Goal: Obtain resource: Obtain resource

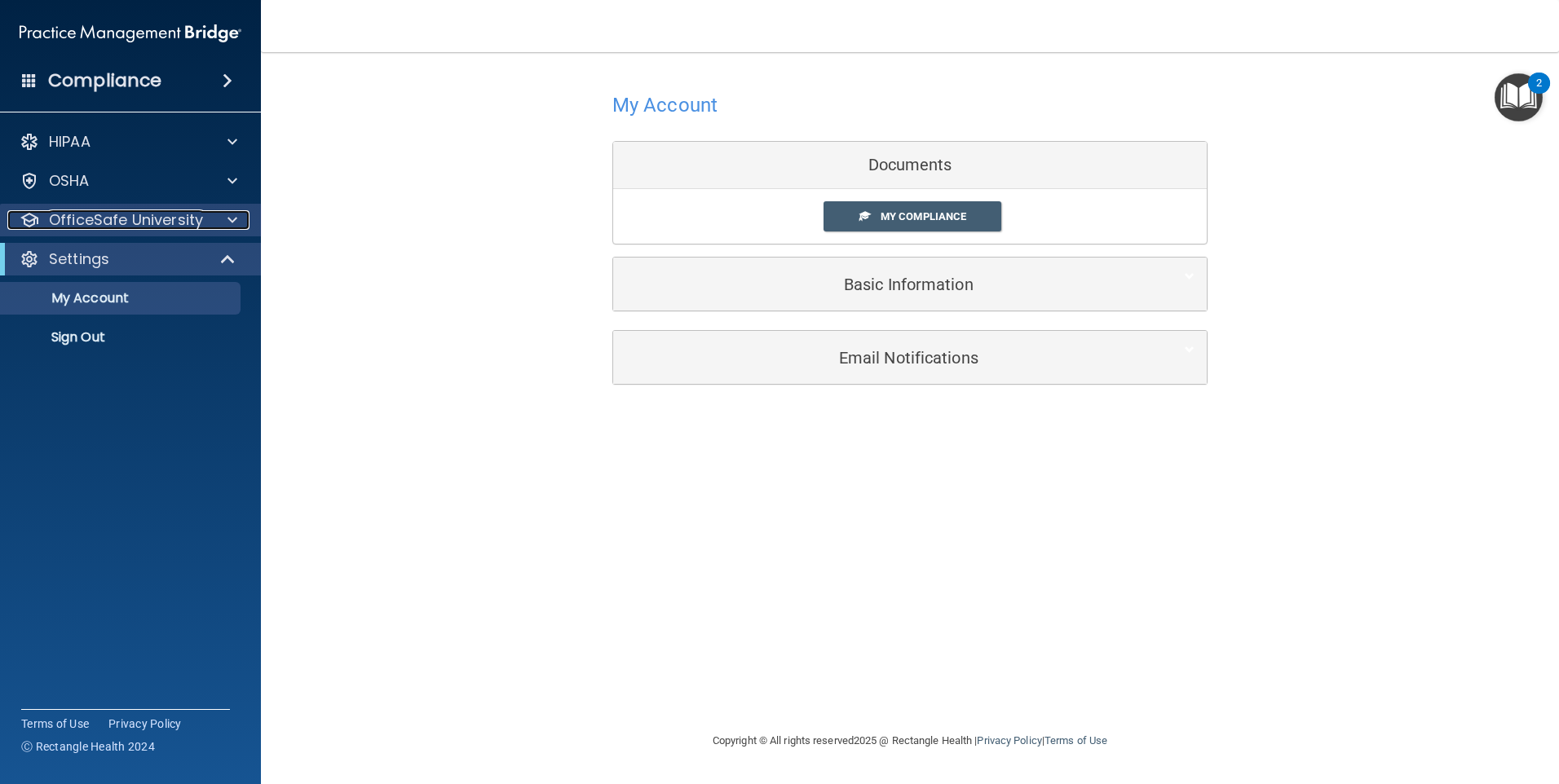
click at [124, 229] on p "OfficeSafe University" at bounding box center [125, 220] width 154 height 20
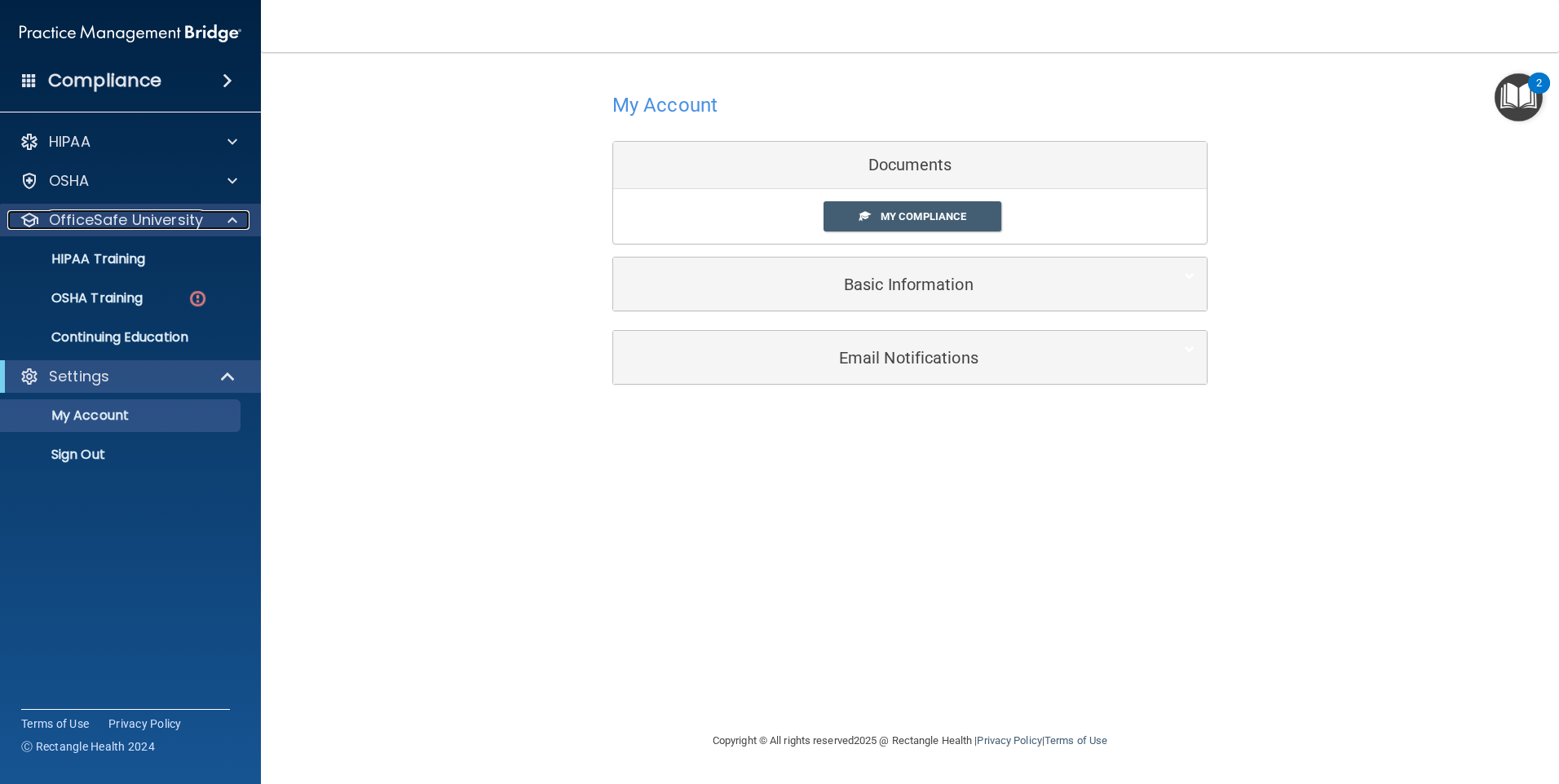
click at [124, 229] on p "OfficeSafe University" at bounding box center [125, 220] width 154 height 20
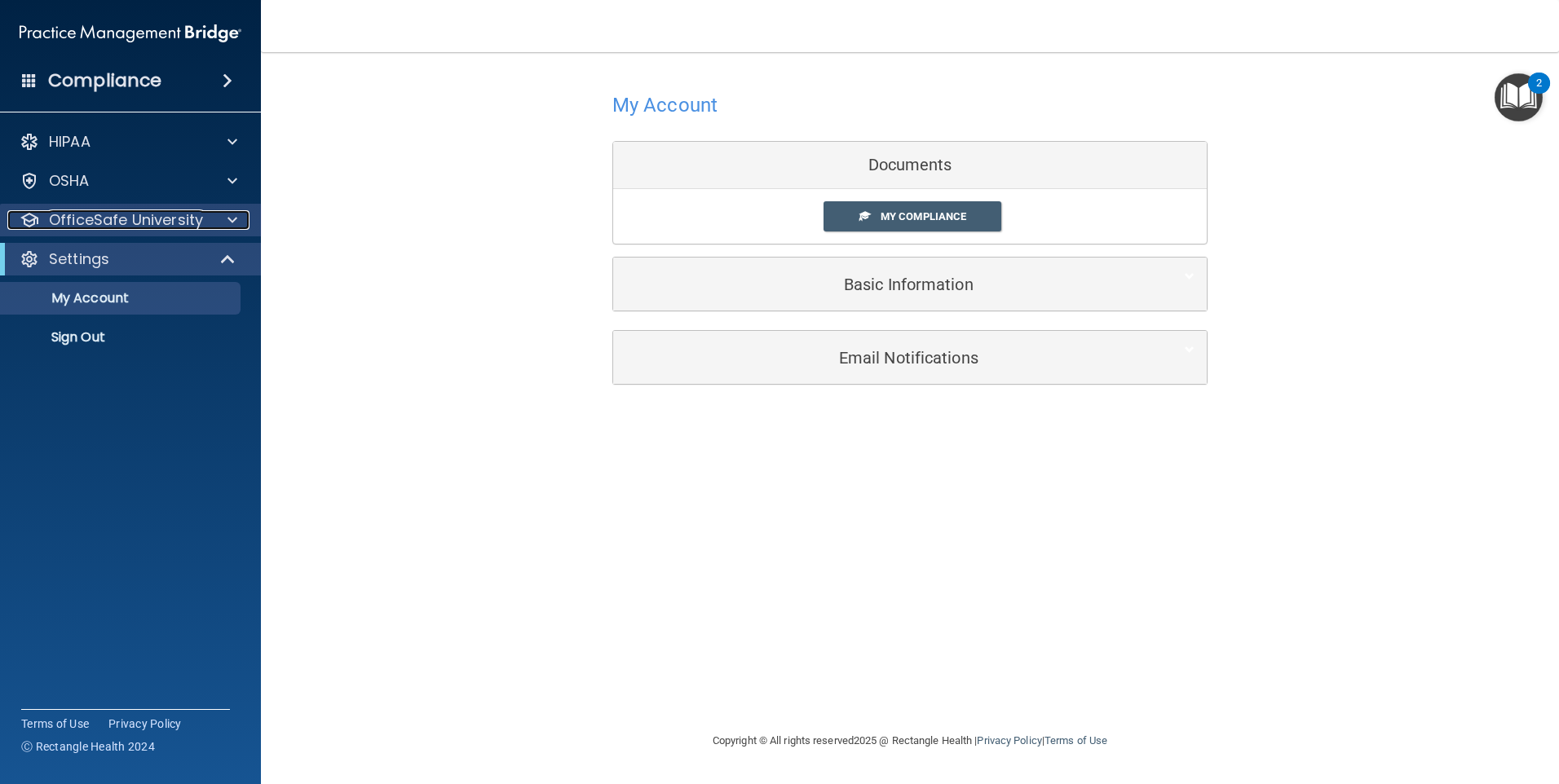
click at [190, 228] on p "OfficeSafe University" at bounding box center [125, 220] width 154 height 20
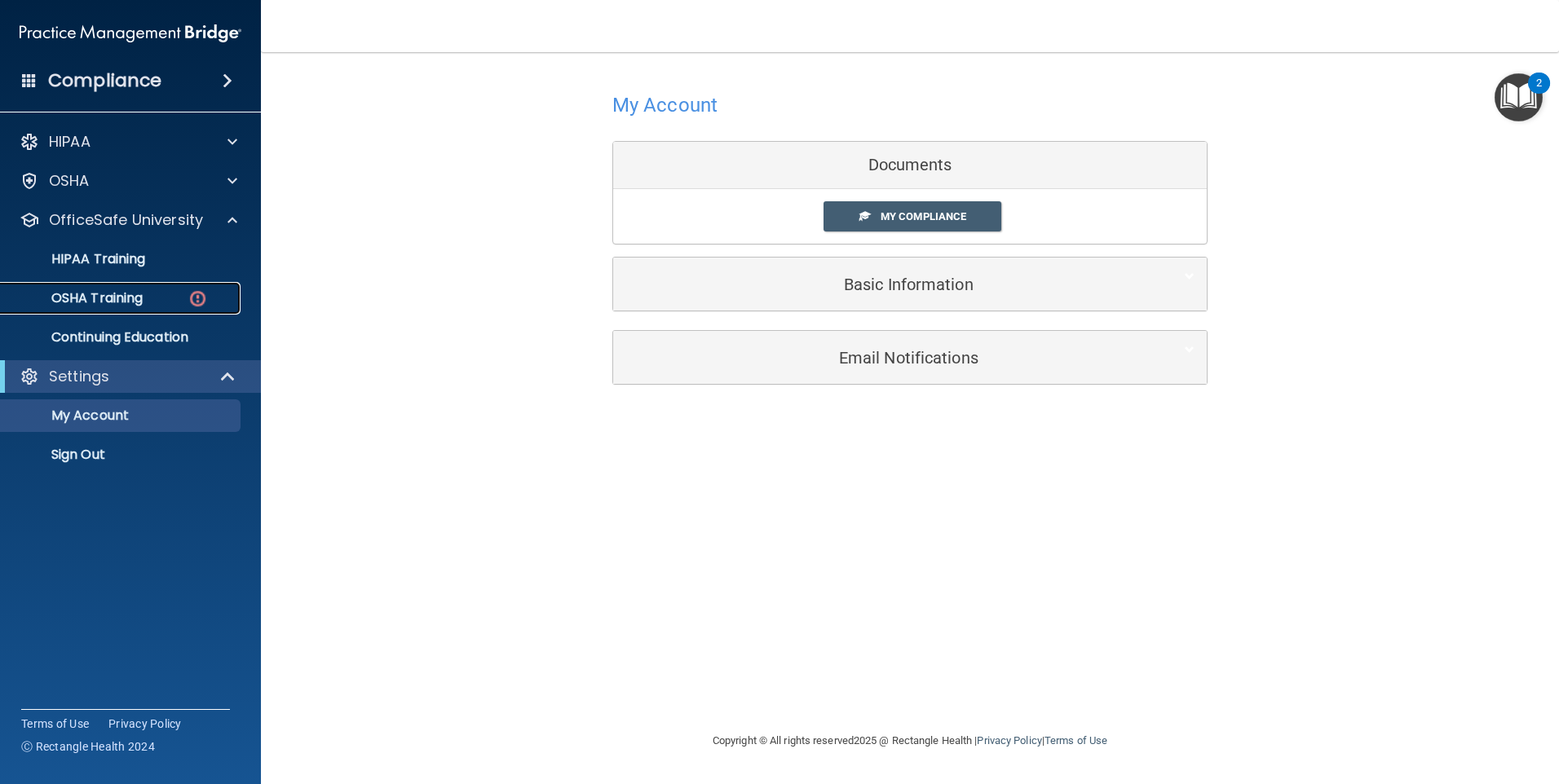
click at [198, 306] on img at bounding box center [198, 298] width 21 height 21
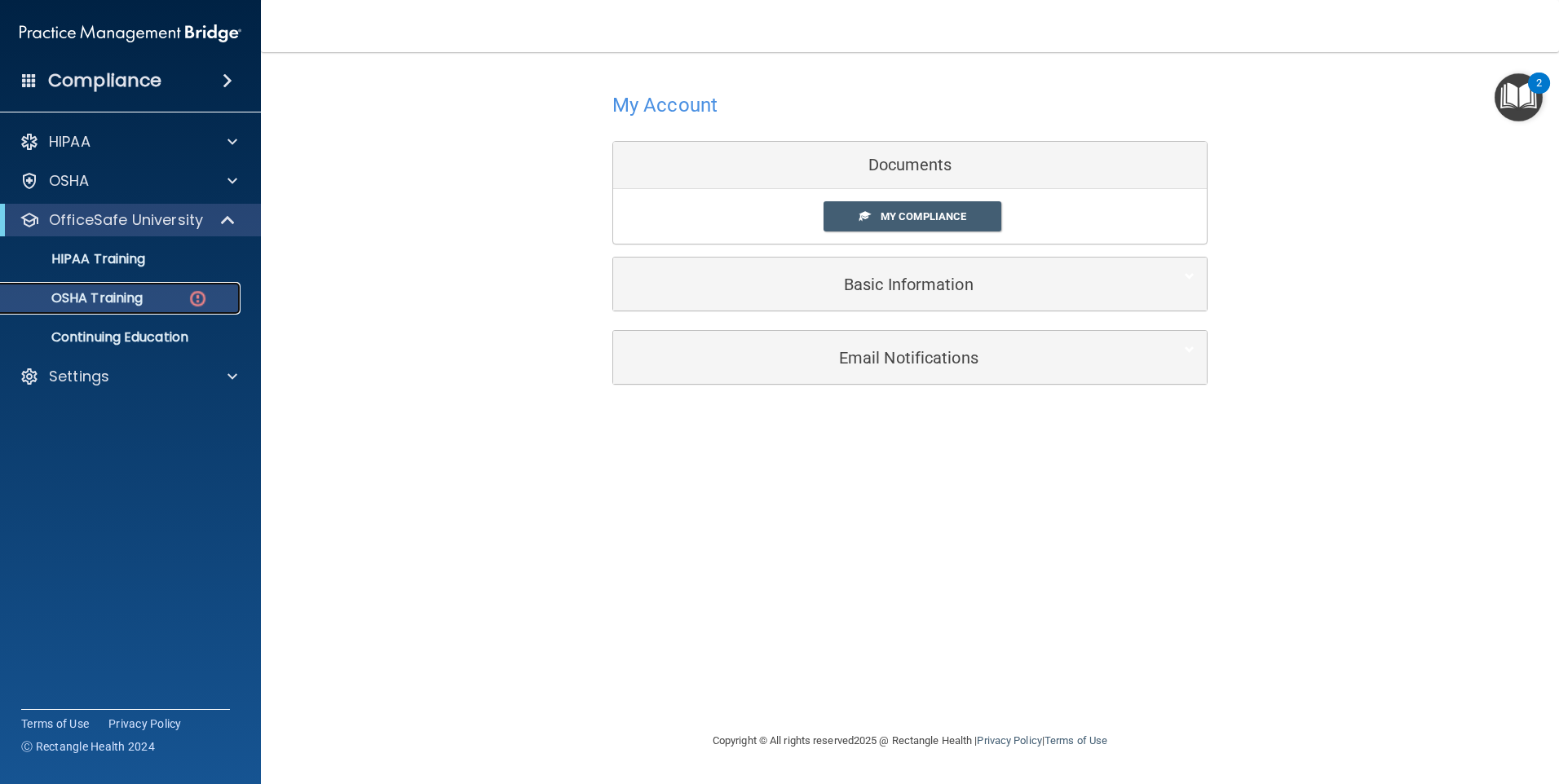
click at [198, 306] on img at bounding box center [198, 298] width 21 height 21
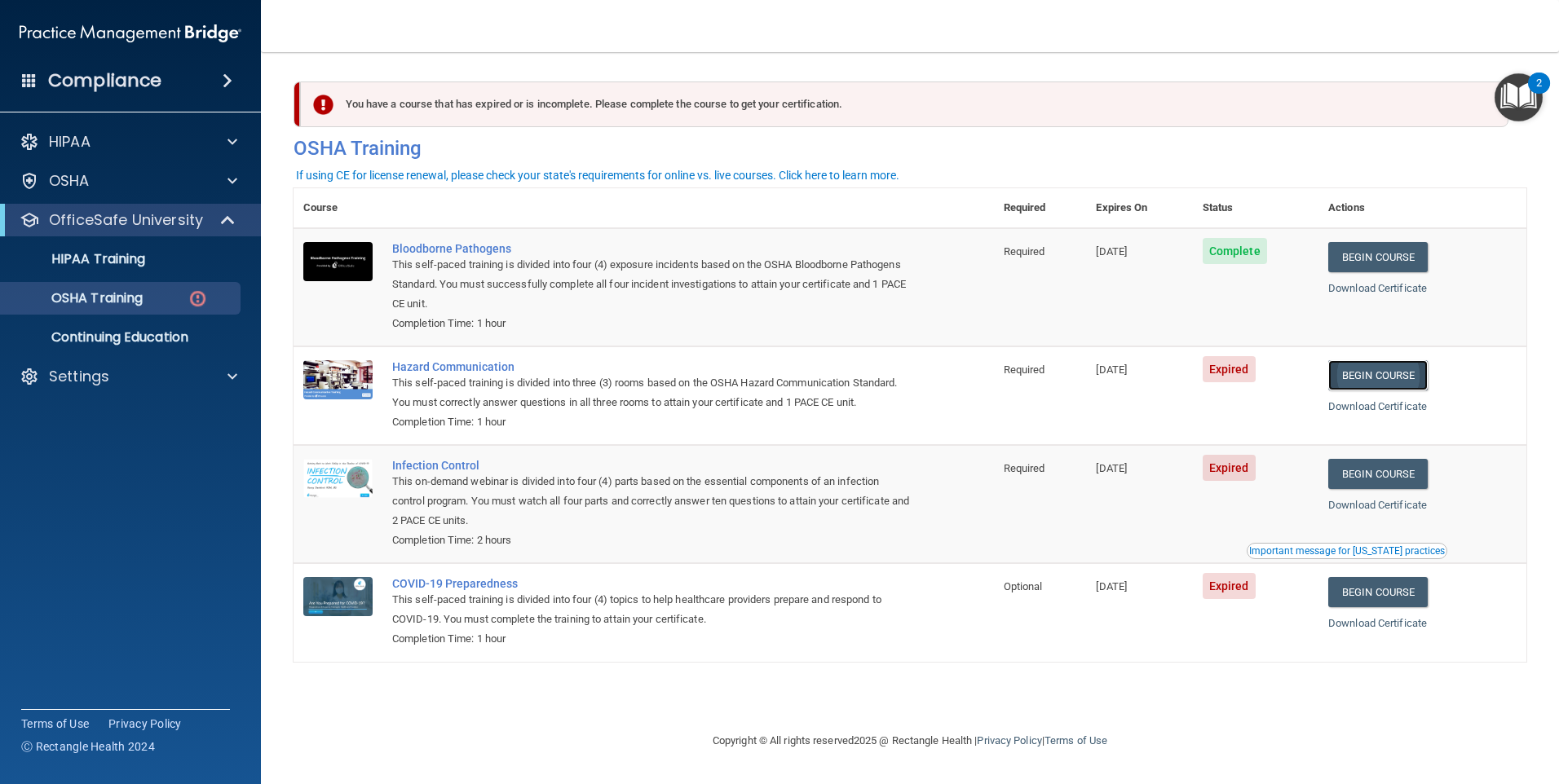
click at [1423, 384] on link "Begin Course" at bounding box center [1377, 375] width 100 height 31
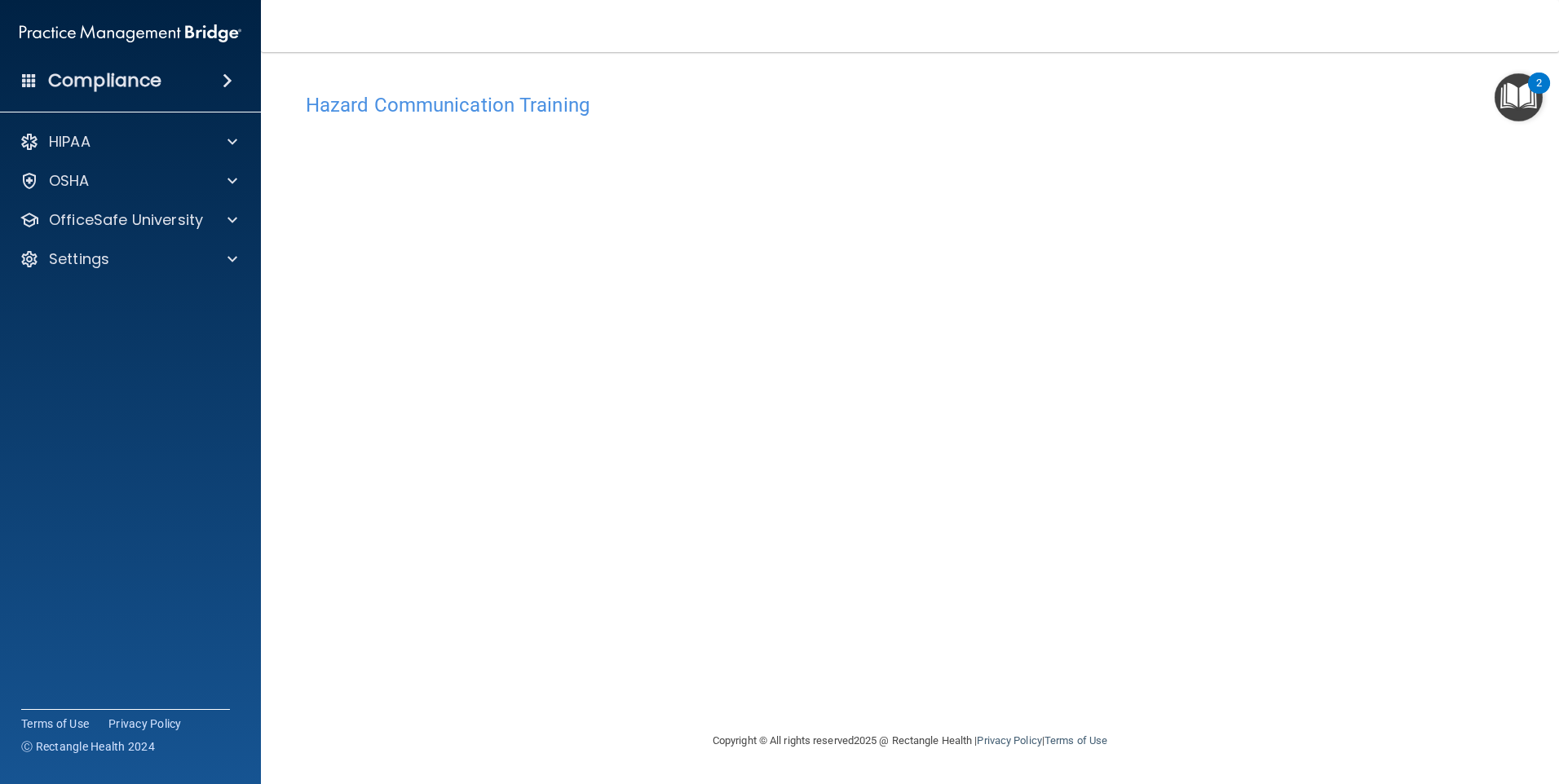
click at [1243, 564] on div "Hazard Communication Training This course doesn’t expire until 08/23/2025. Are …" at bounding box center [910, 407] width 1233 height 646
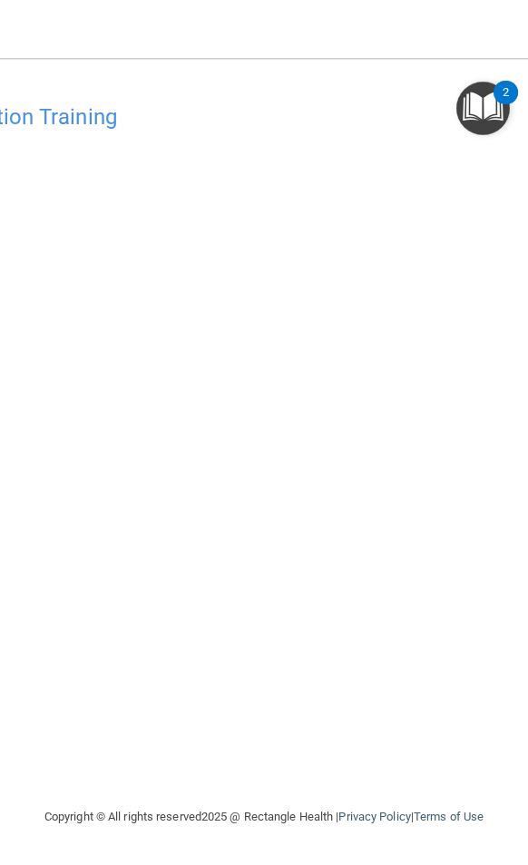
drag, startPoint x: 526, startPoint y: 34, endPoint x: 543, endPoint y: 37, distance: 17.5
click at [528, 37] on html "Compliance HIPAA Documents and Policies Report an Incident Business Associates …" at bounding box center [264, 432] width 528 height 865
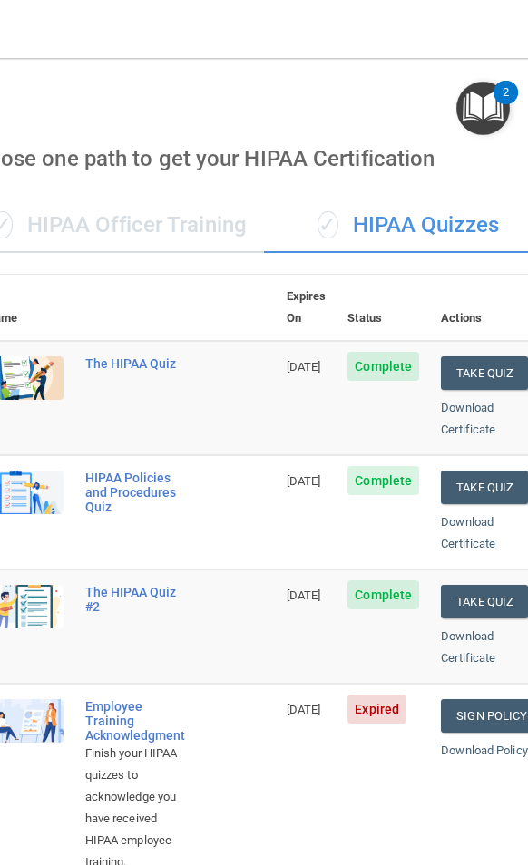
scroll to position [272, 0]
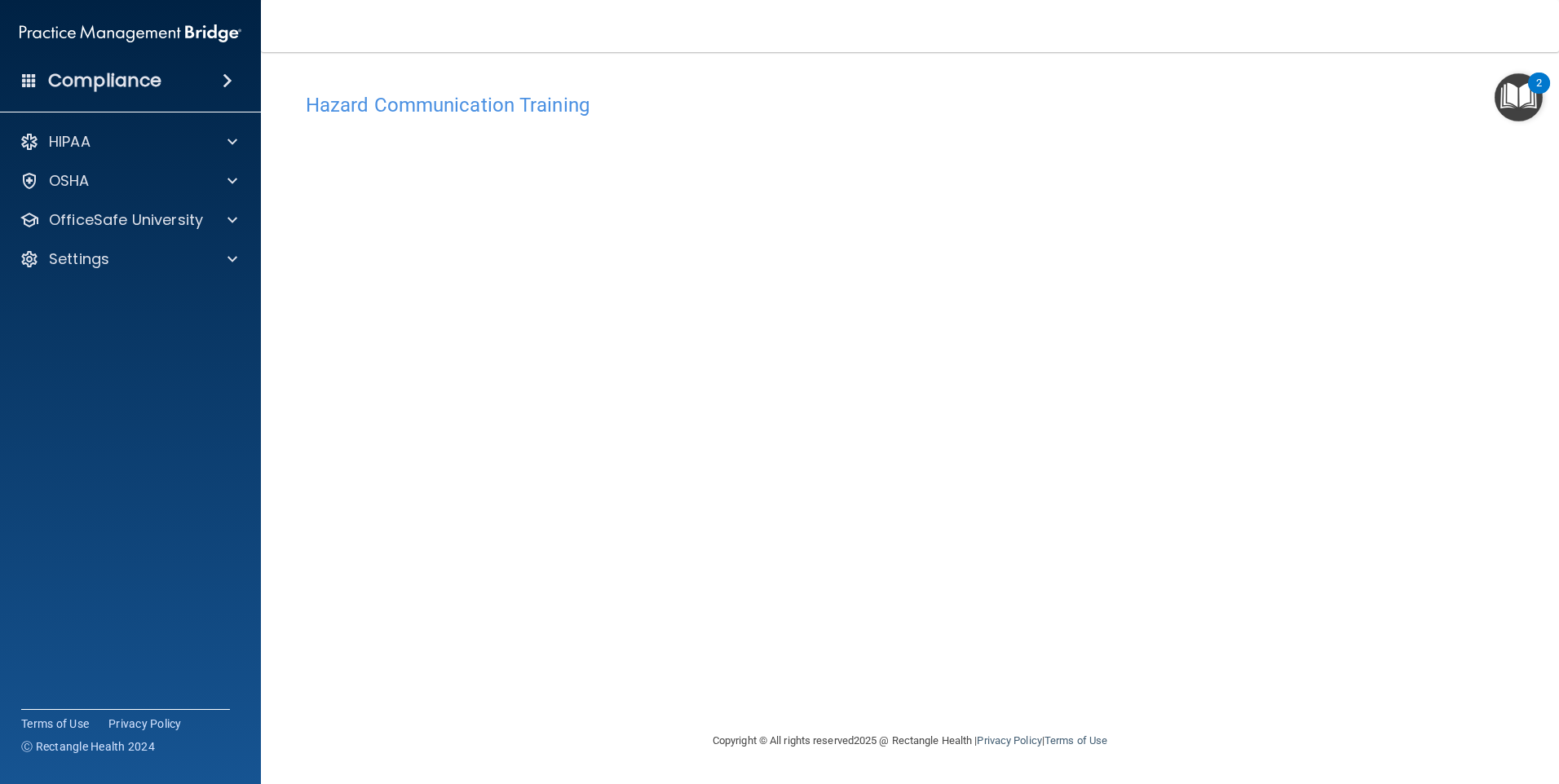
drag, startPoint x: 1156, startPoint y: 465, endPoint x: 1156, endPoint y: 537, distance: 72.0
click at [1156, 527] on div "Hazard Communication Training This course doesn’t expire until 08/23/2025. Are …" at bounding box center [910, 407] width 1233 height 646
click at [302, 636] on div "Hazard Communication Training This course doesn’t expire until 08/23/2025. Are …" at bounding box center [910, 407] width 1233 height 646
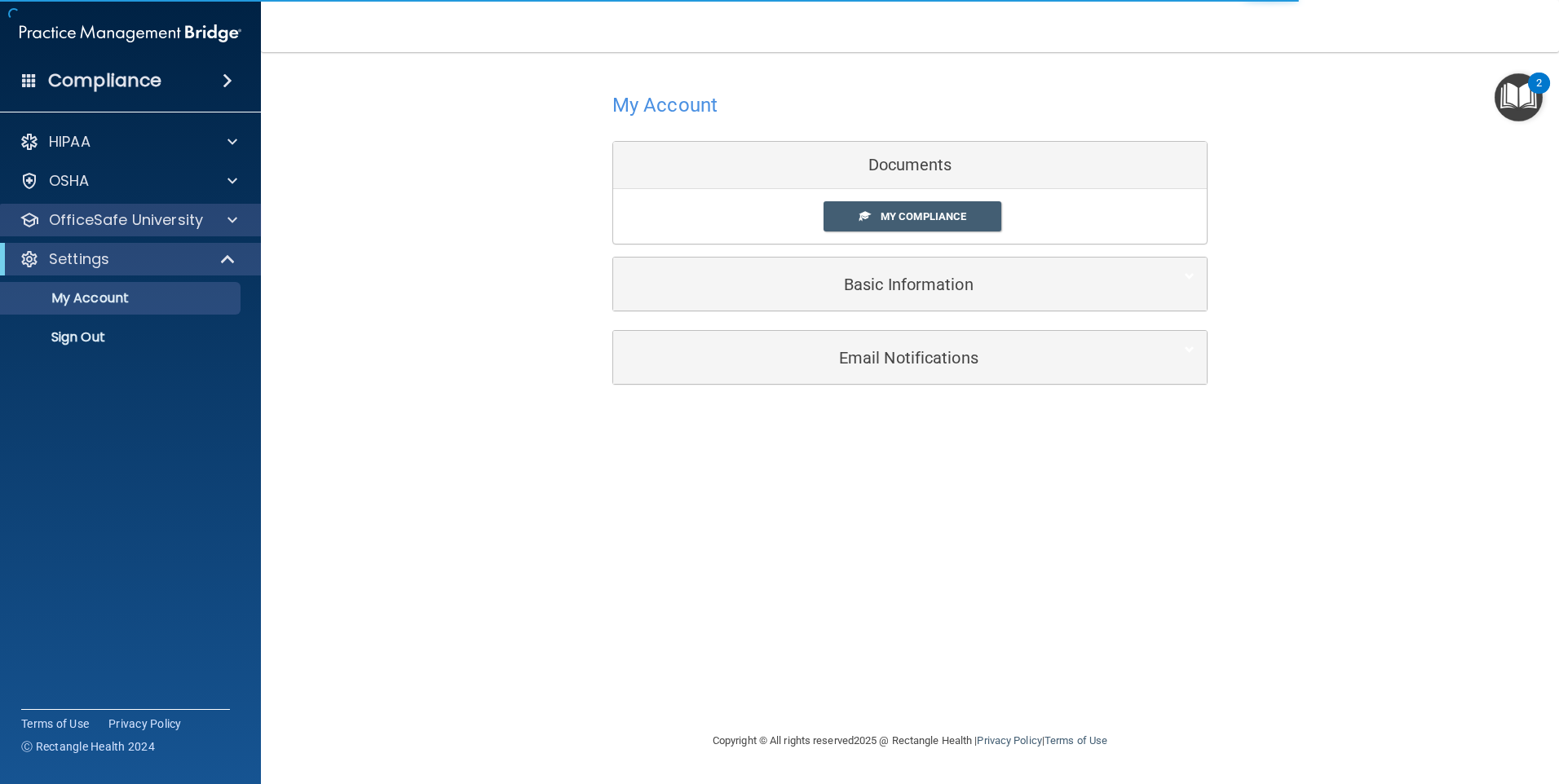
click at [195, 232] on div "OfficeSafe University" at bounding box center [130, 220] width 261 height 32
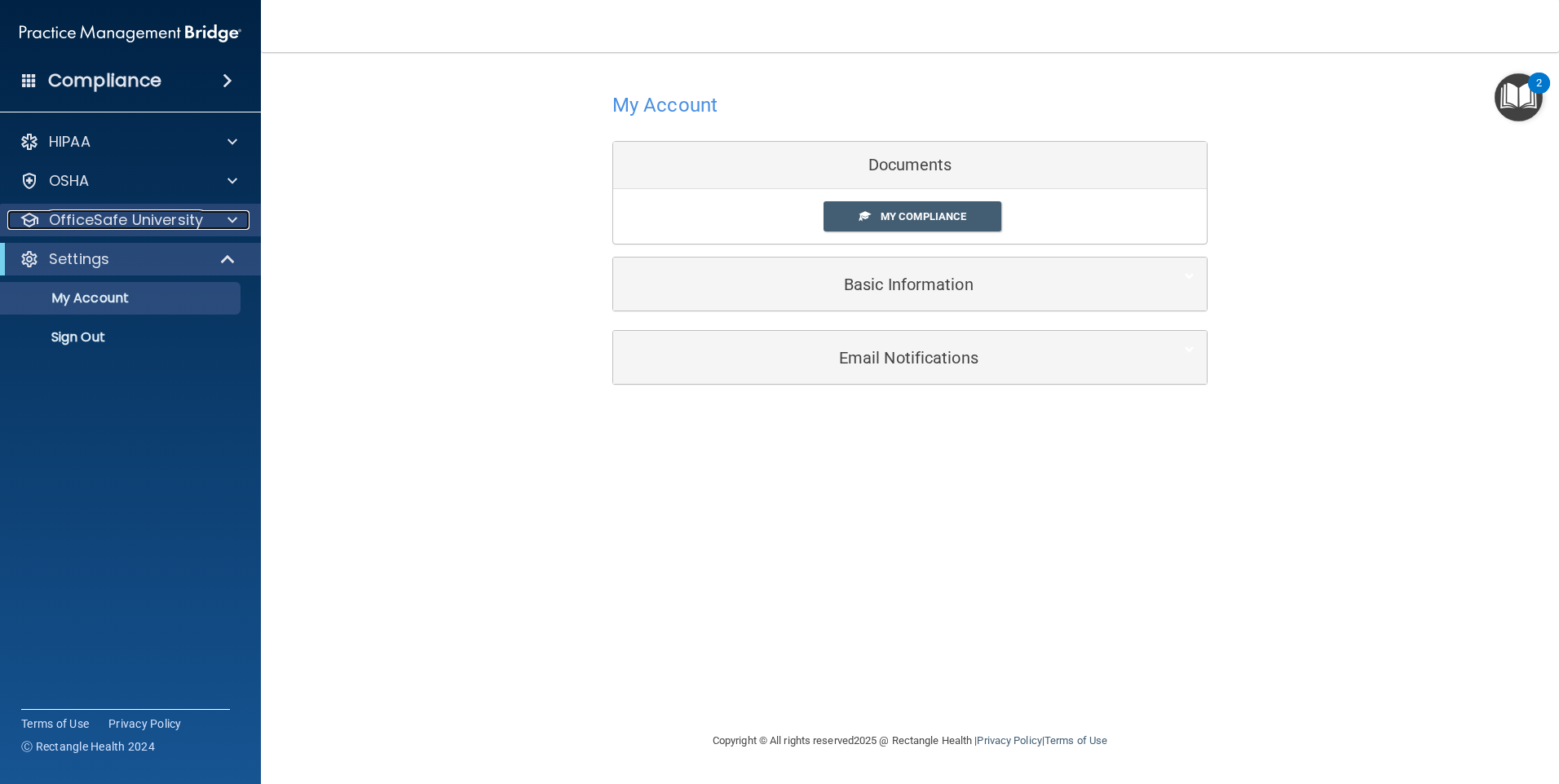
click at [217, 218] on div at bounding box center [229, 220] width 40 height 20
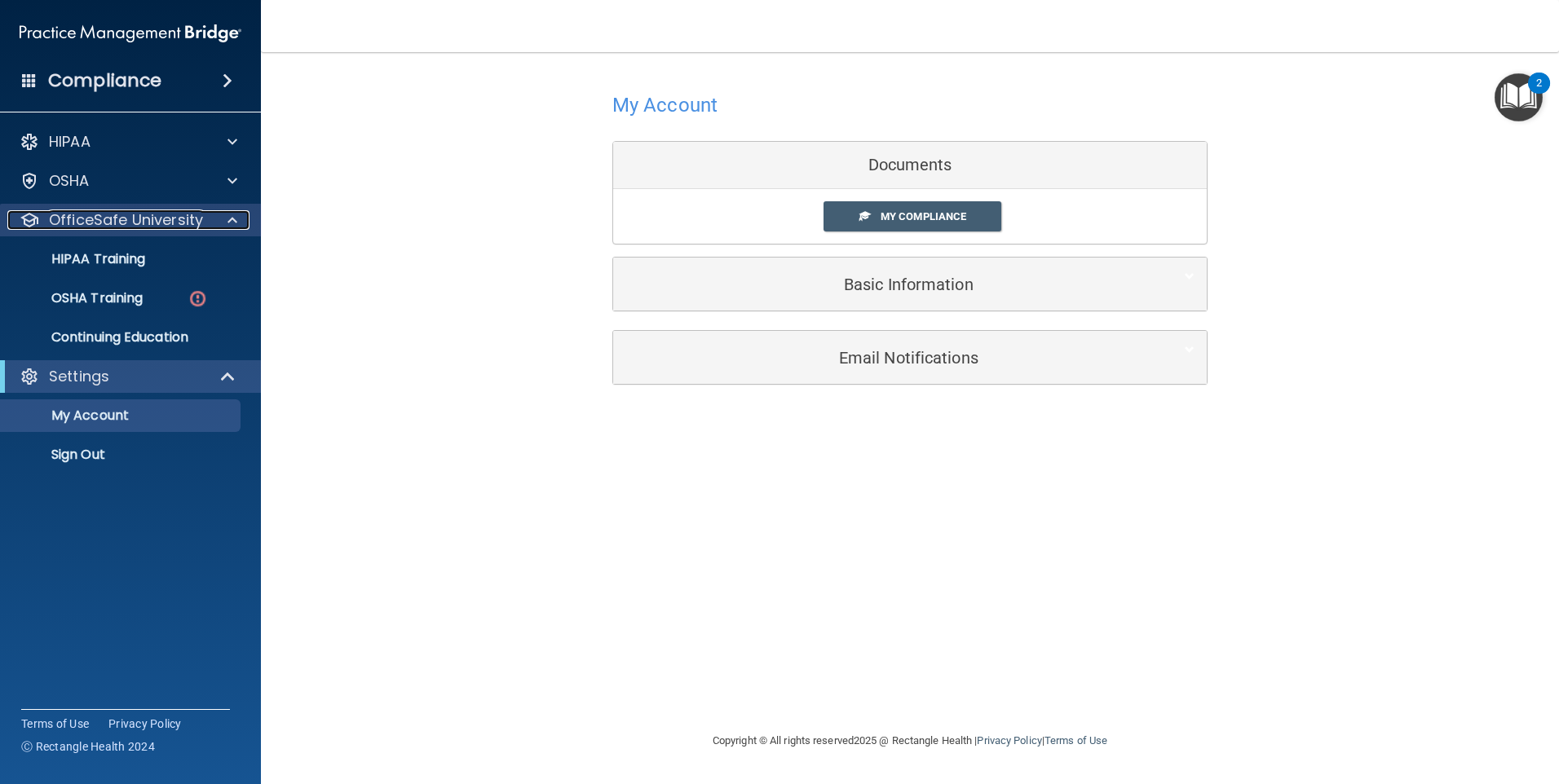
click at [217, 218] on div at bounding box center [229, 220] width 40 height 20
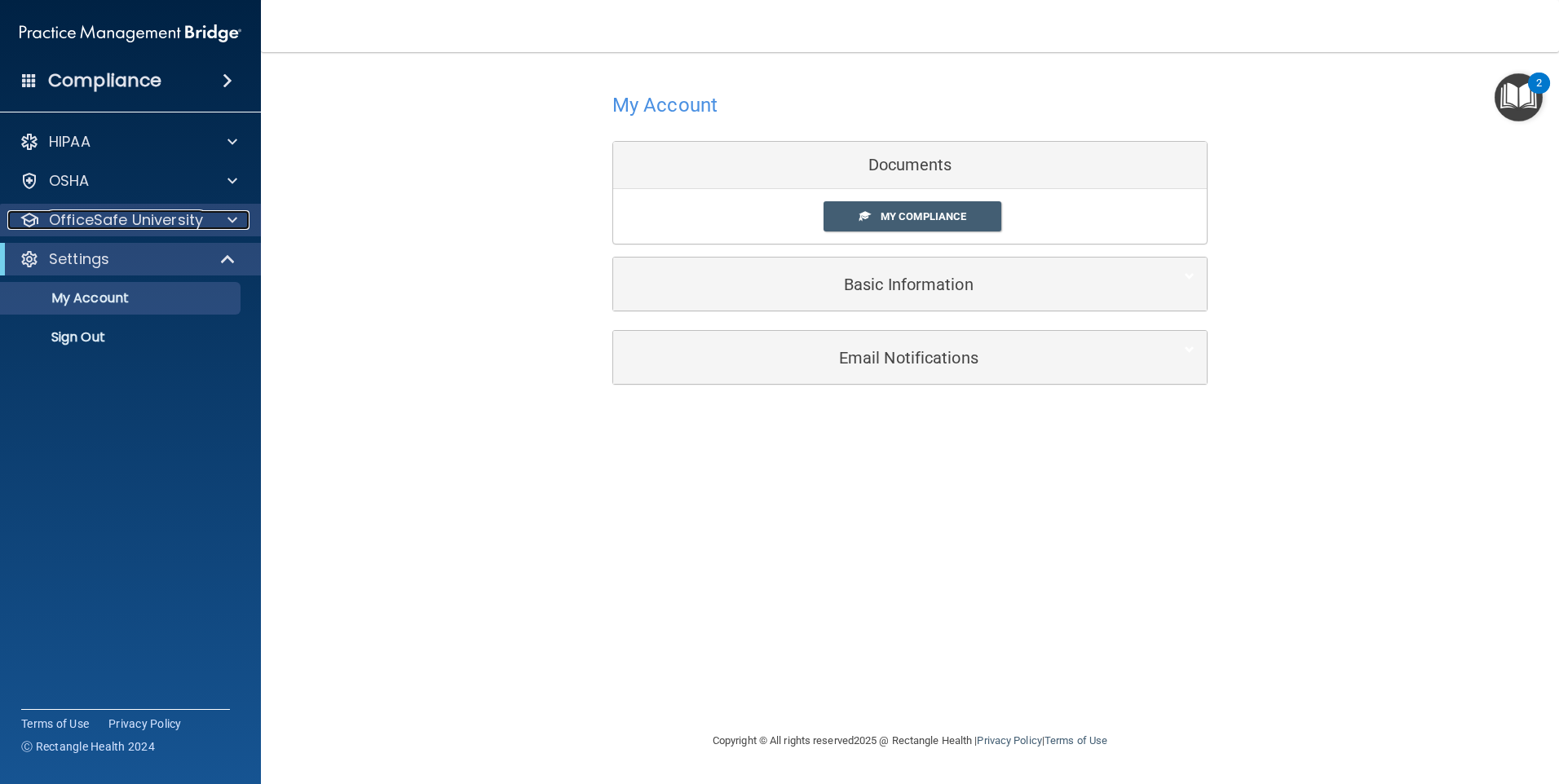
click at [205, 222] on div "OfficeSafe University" at bounding box center [108, 220] width 202 height 20
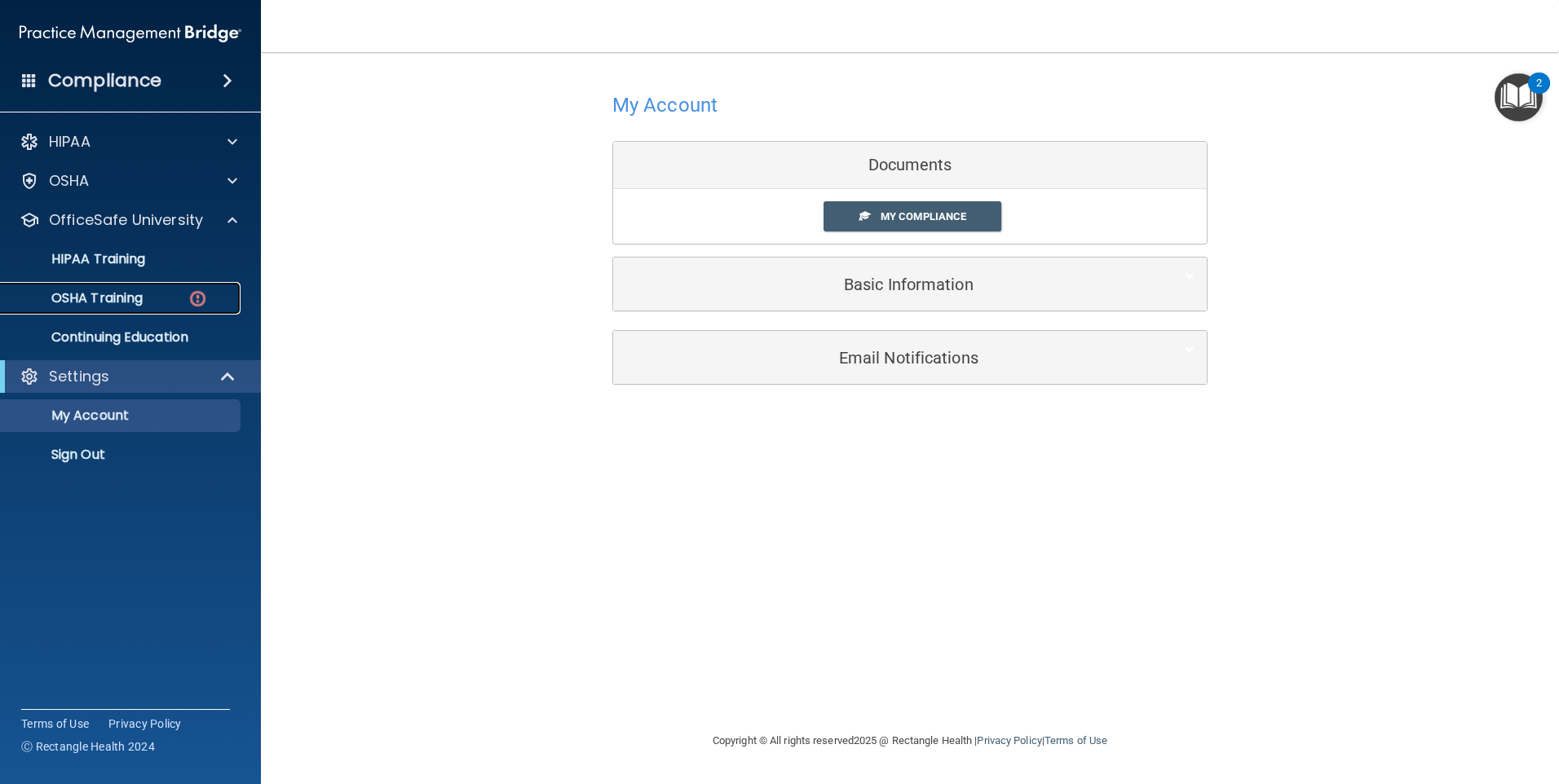
click at [189, 306] on img at bounding box center [198, 298] width 21 height 21
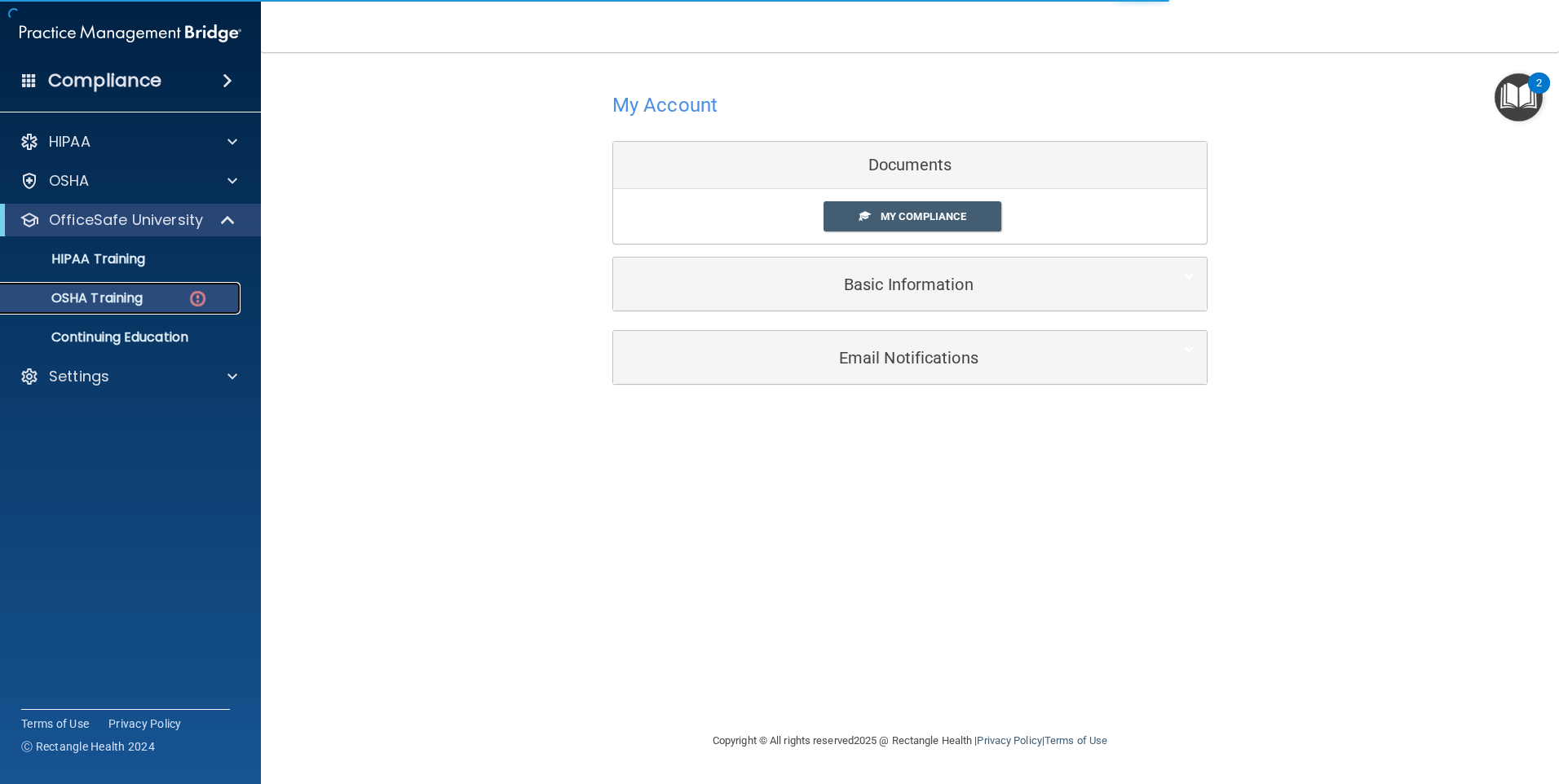
click at [189, 296] on img at bounding box center [198, 298] width 21 height 21
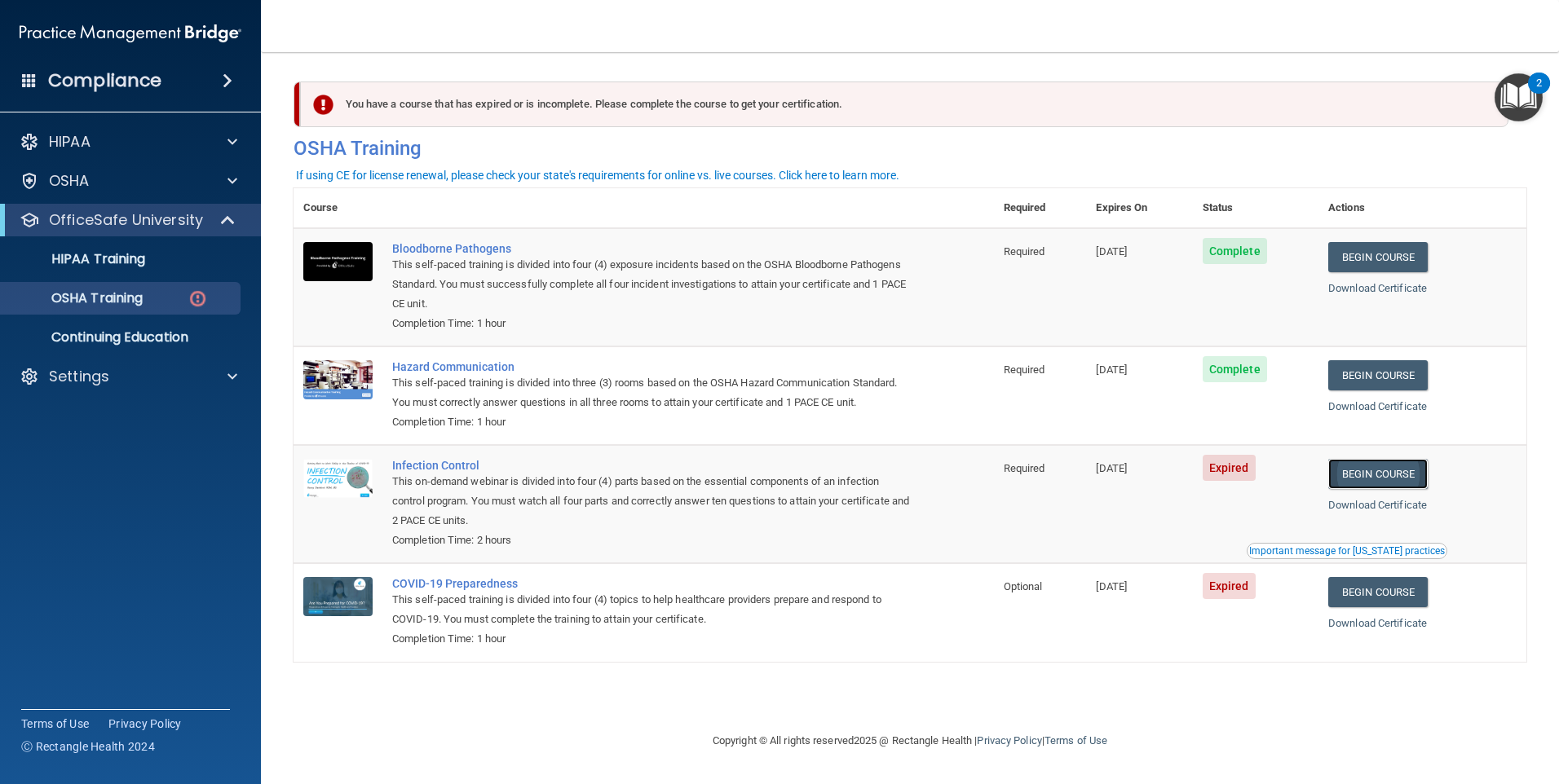
click at [1396, 482] on link "Begin Course" at bounding box center [1377, 474] width 100 height 31
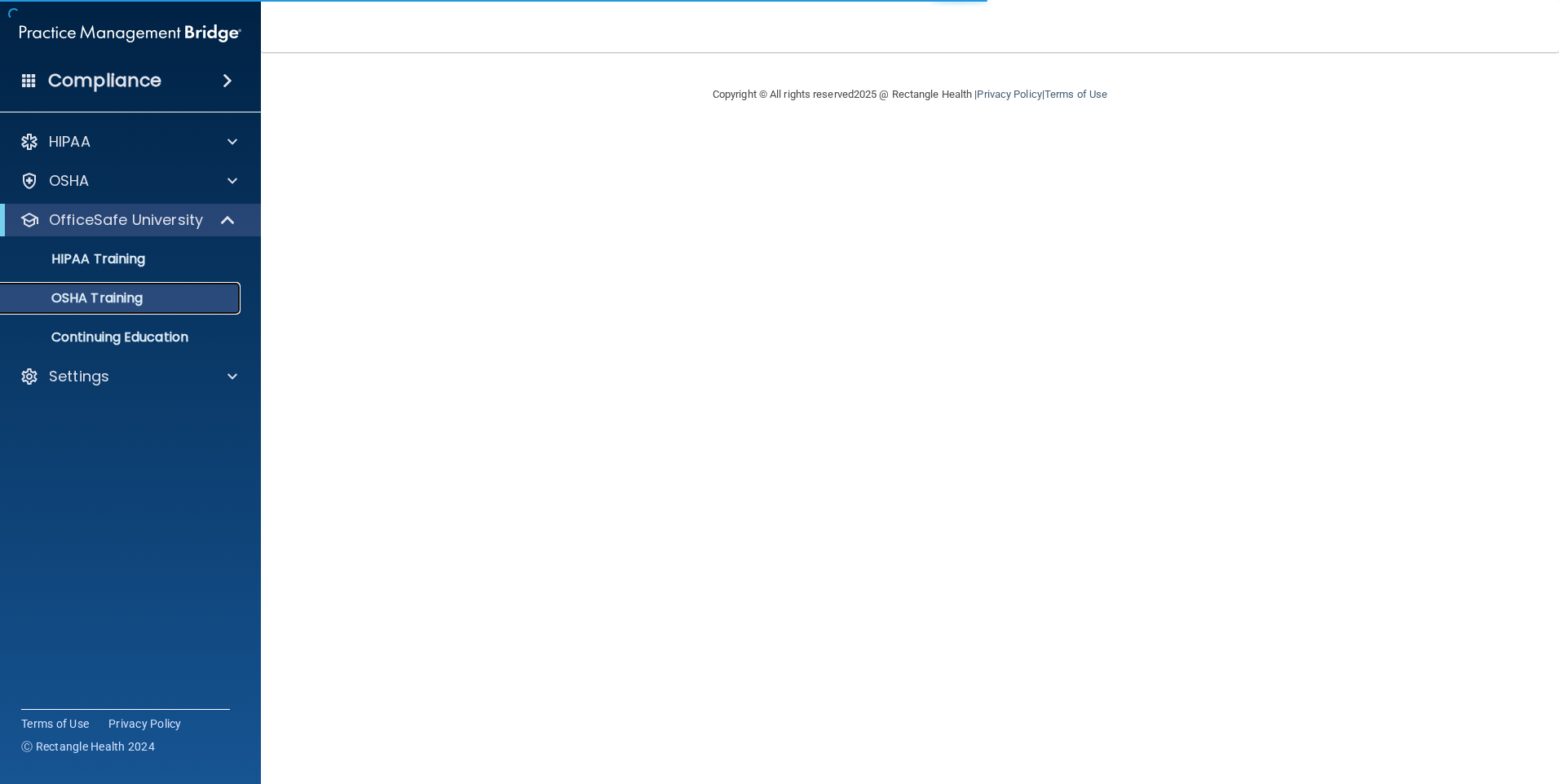
click at [124, 295] on p "OSHA Training" at bounding box center [76, 298] width 132 height 16
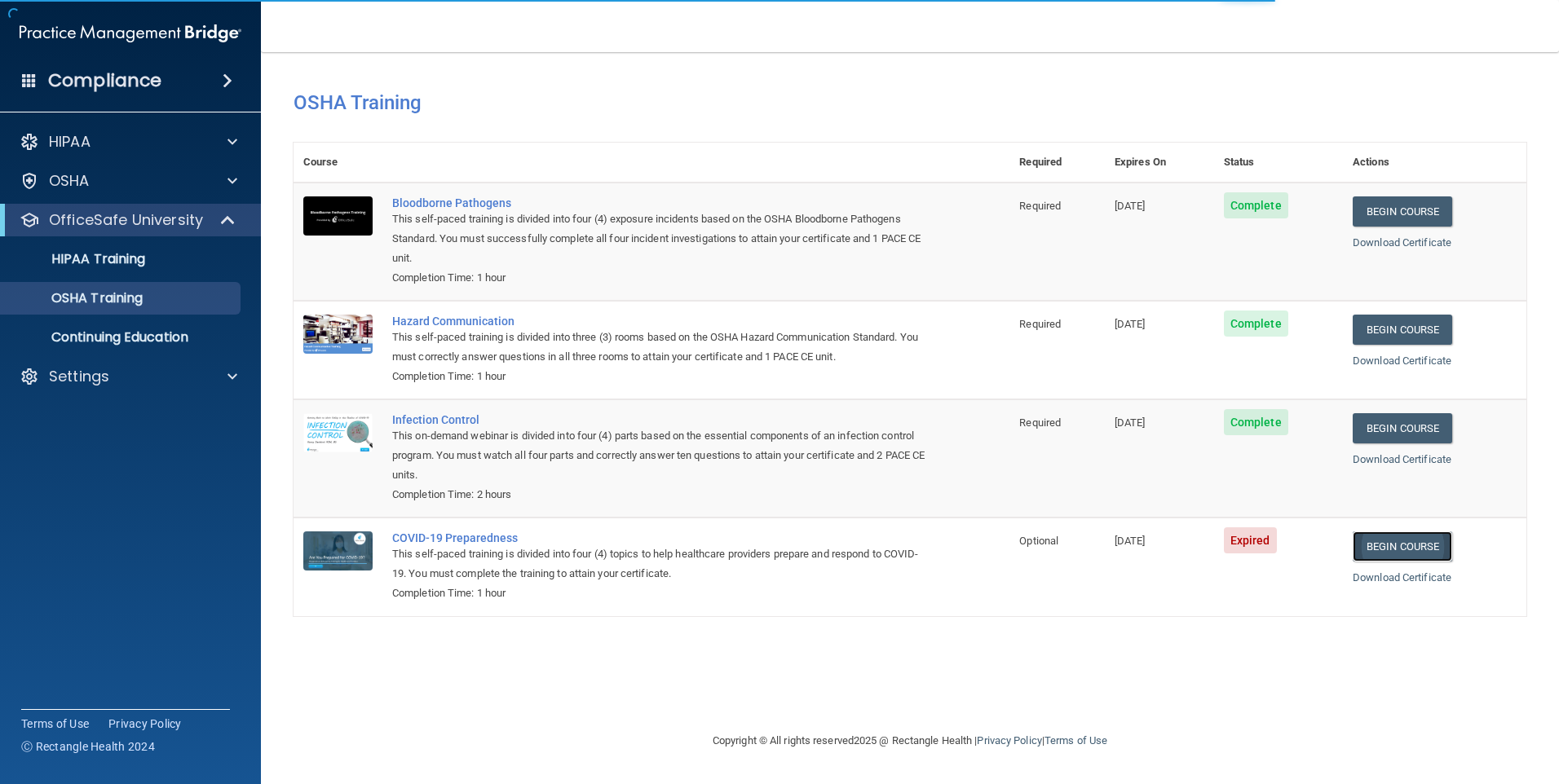
click at [1395, 543] on link "Begin Course" at bounding box center [1402, 546] width 100 height 31
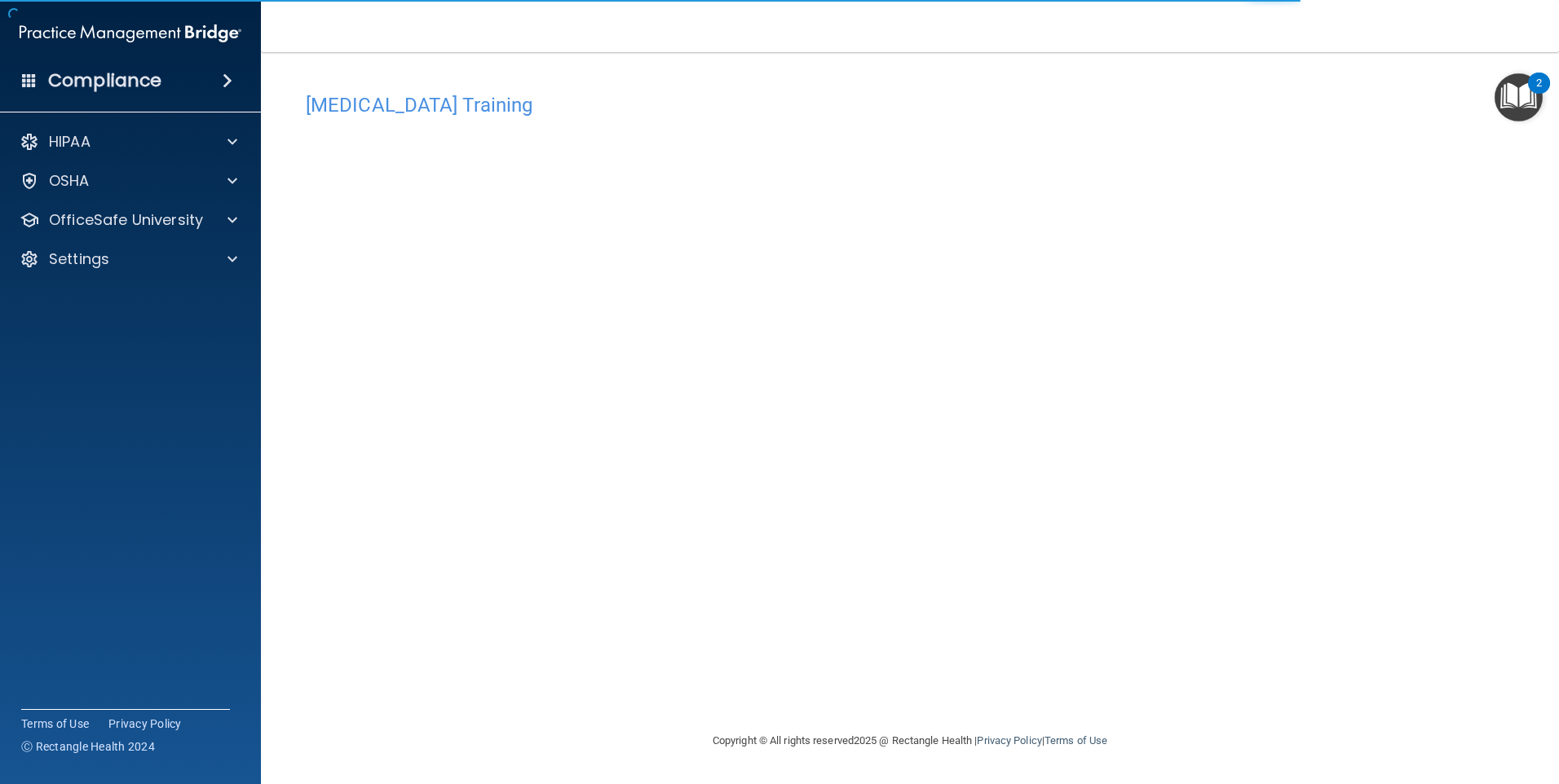
click at [237, 610] on div "Compliance HIPAA Documents and Policies Report an Incident Business Associates …" at bounding box center [130, 392] width 261 height 784
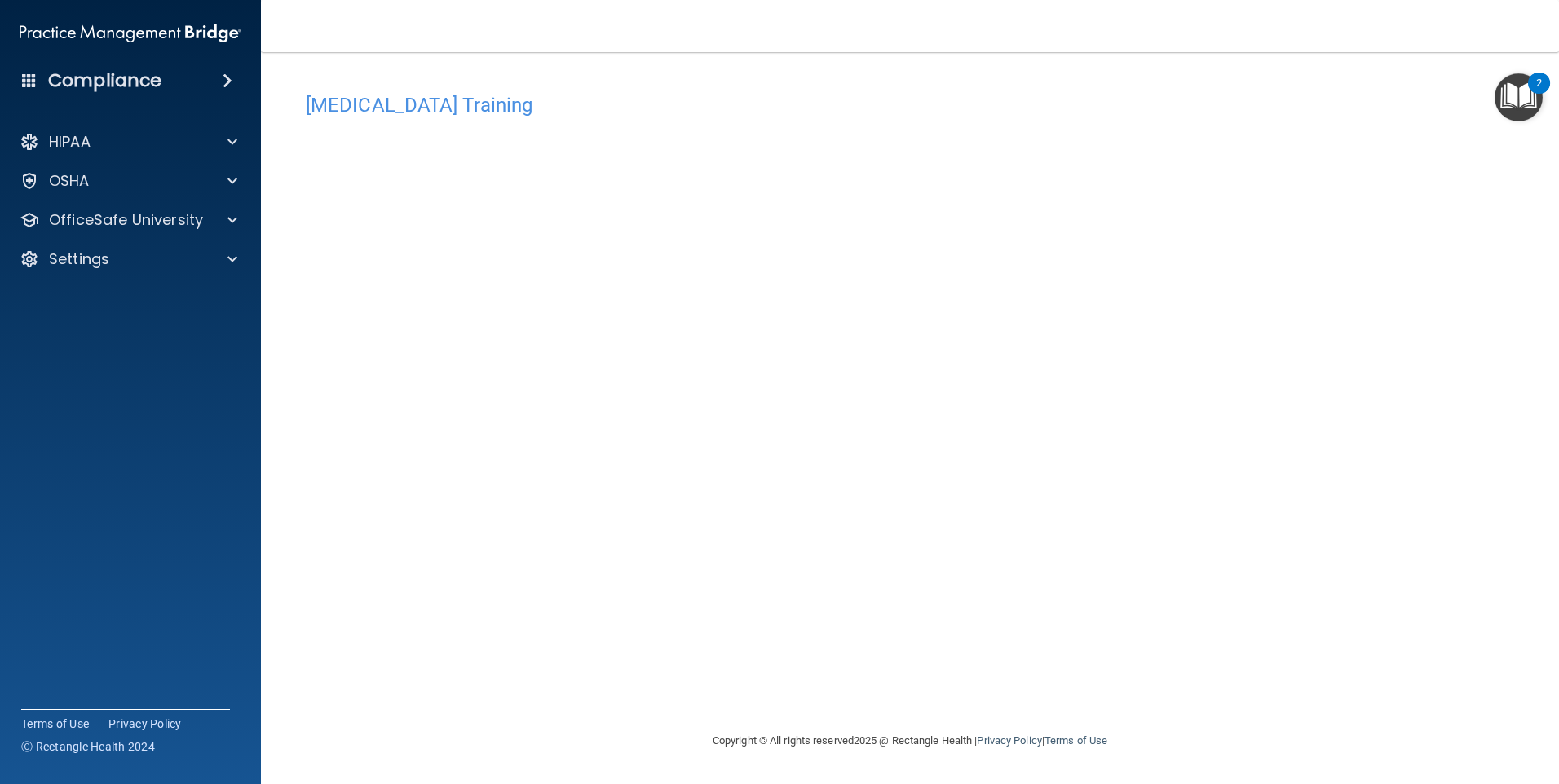
click at [303, 265] on div "[MEDICAL_DATA] Training This course doesn’t expire until [DATE]. Are you sure y…" at bounding box center [910, 407] width 1233 height 646
click at [1126, 492] on div "[MEDICAL_DATA] Training This course doesn’t expire until [DATE]. Are you sure y…" at bounding box center [910, 407] width 1233 height 646
drag, startPoint x: 1261, startPoint y: 358, endPoint x: 1141, endPoint y: 366, distance: 120.3
click at [1254, 363] on div "[MEDICAL_DATA] Training This course doesn’t expire until [DATE]. Are you sure y…" at bounding box center [910, 407] width 1233 height 646
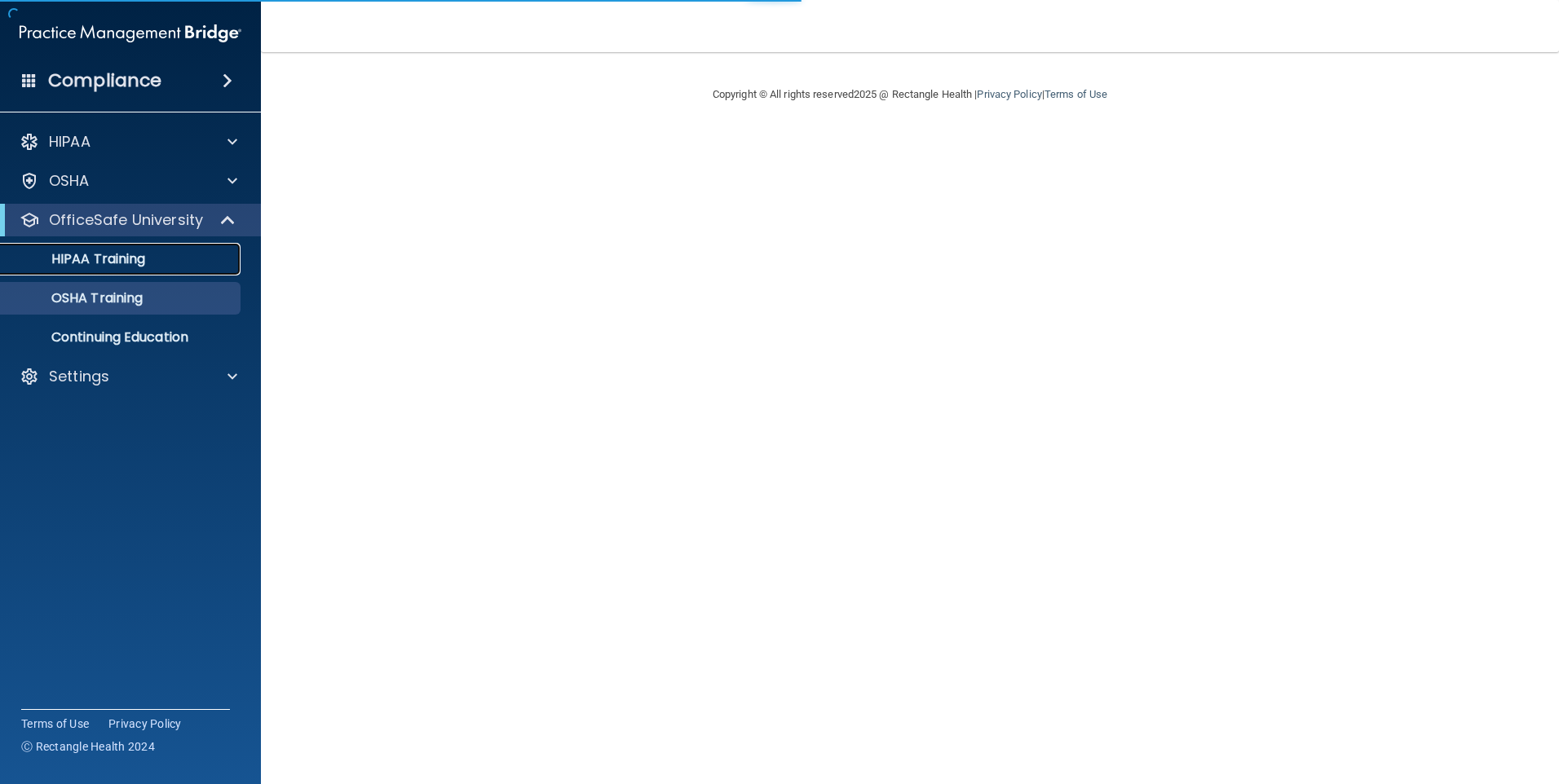
click at [135, 261] on p "HIPAA Training" at bounding box center [78, 259] width 135 height 16
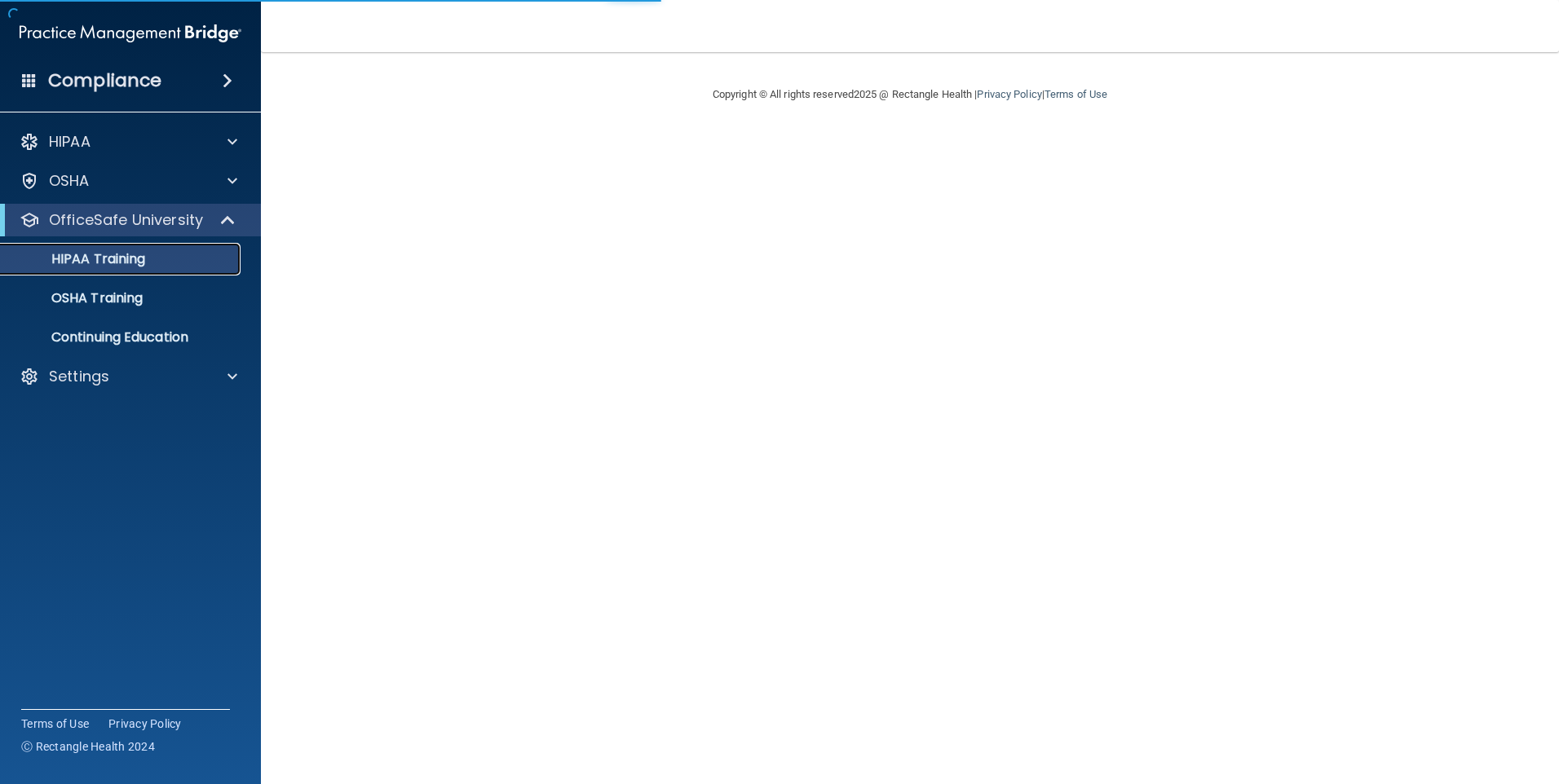
click at [137, 262] on p "HIPAA Training" at bounding box center [78, 259] width 135 height 16
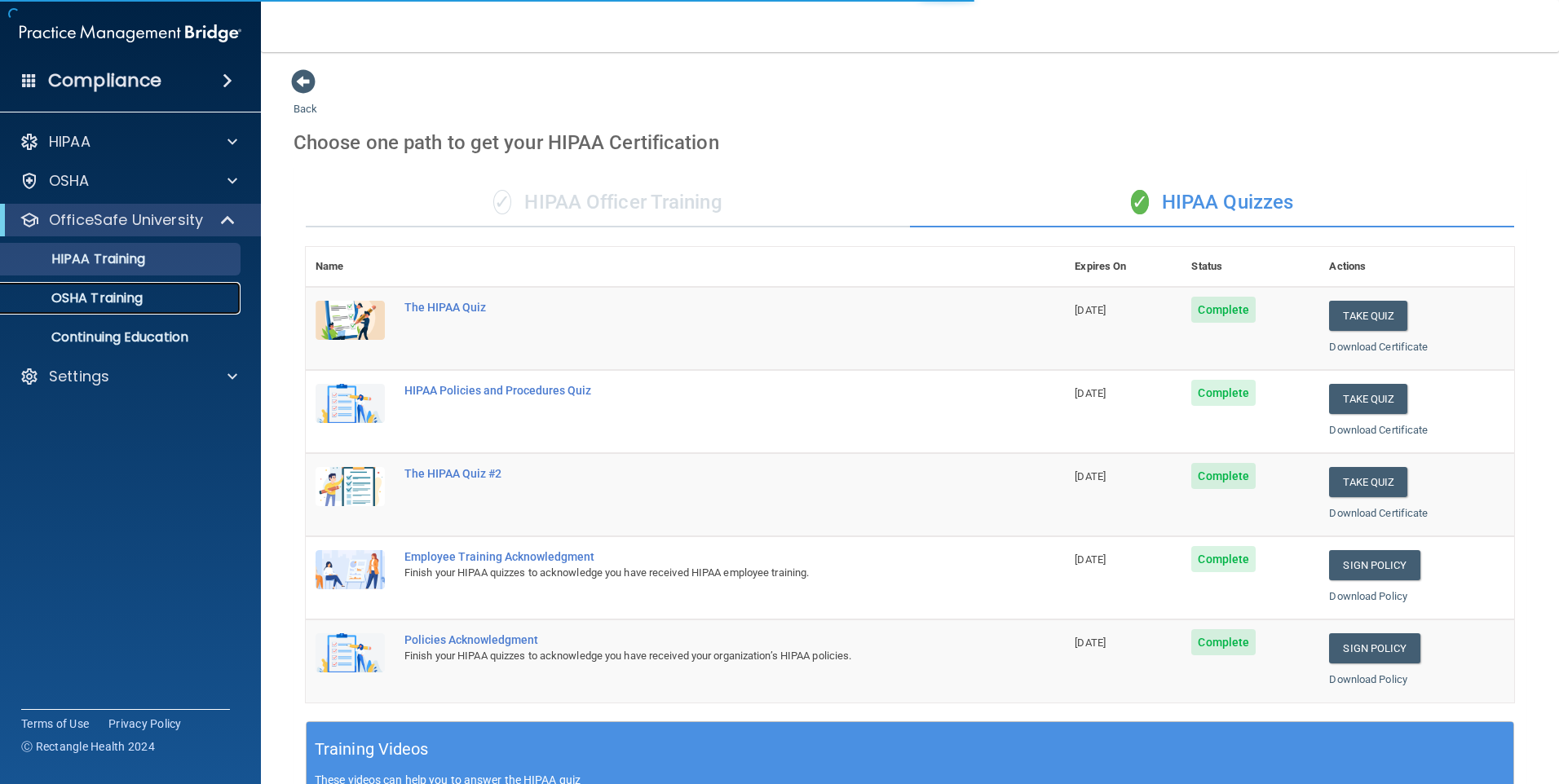
click at [128, 296] on p "OSHA Training" at bounding box center [76, 298] width 132 height 16
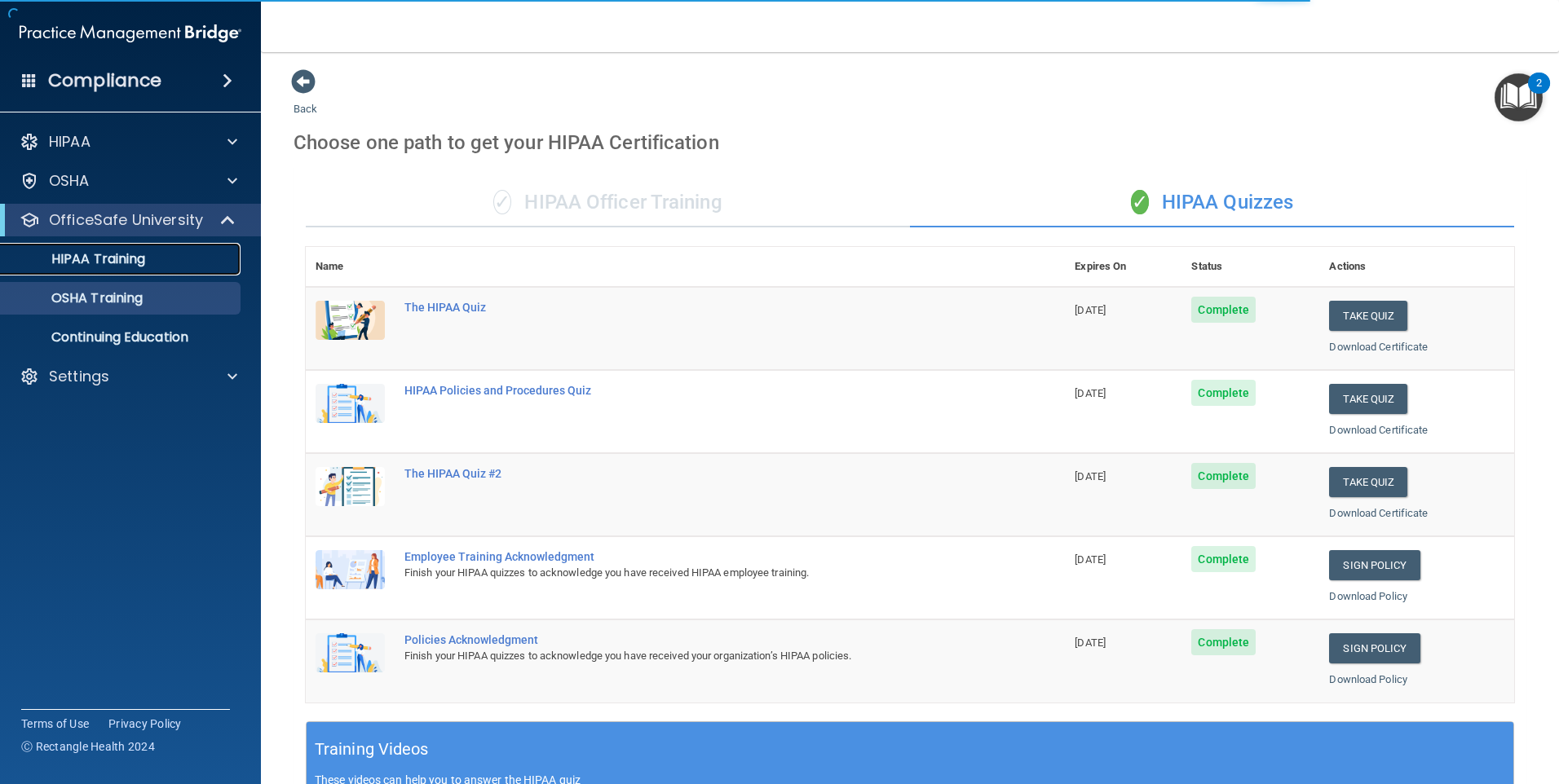
click at [169, 267] on div "HIPAA Training" at bounding box center [122, 259] width 223 height 16
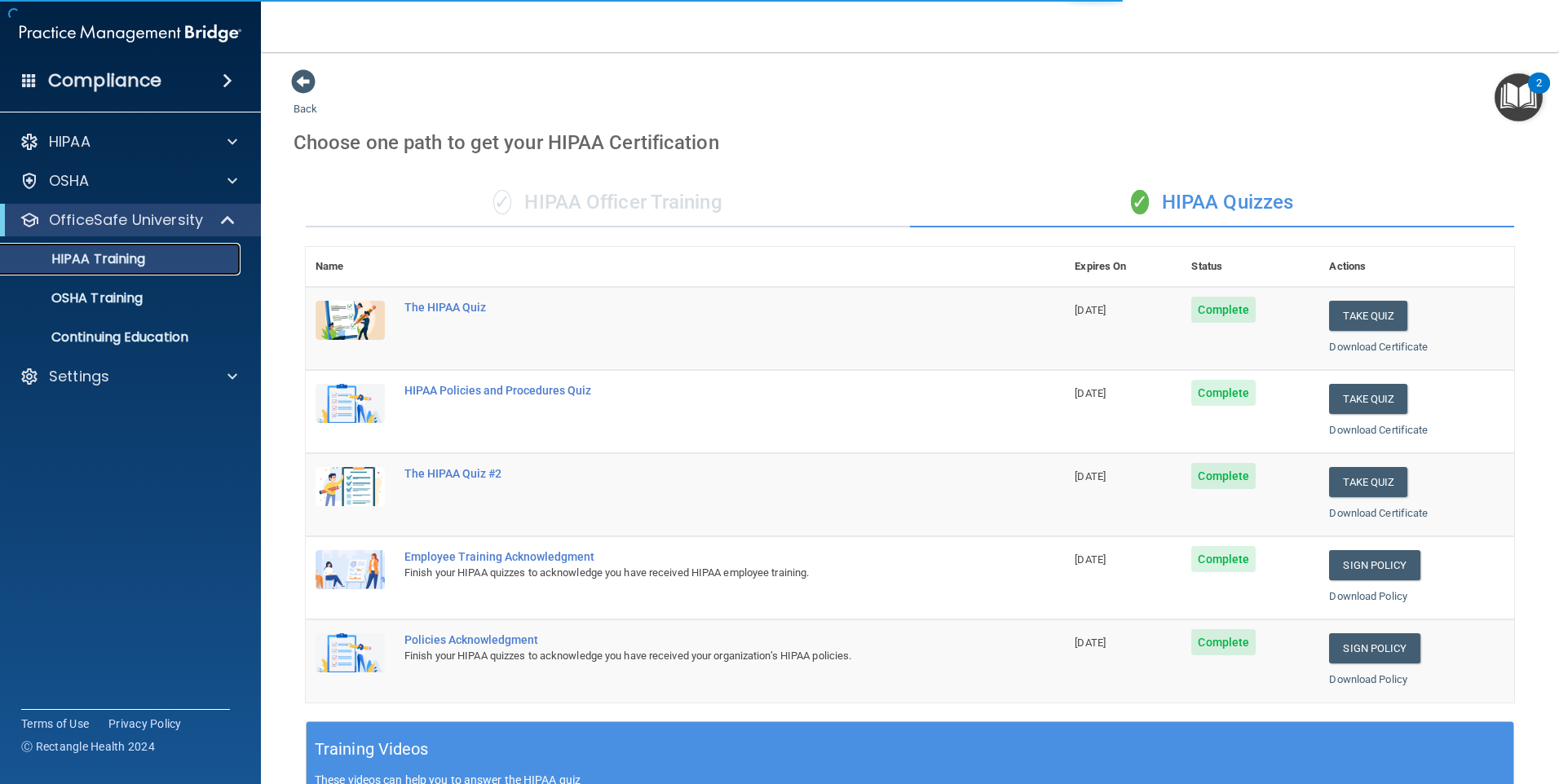
click at [169, 267] on div "HIPAA Training" at bounding box center [122, 259] width 223 height 16
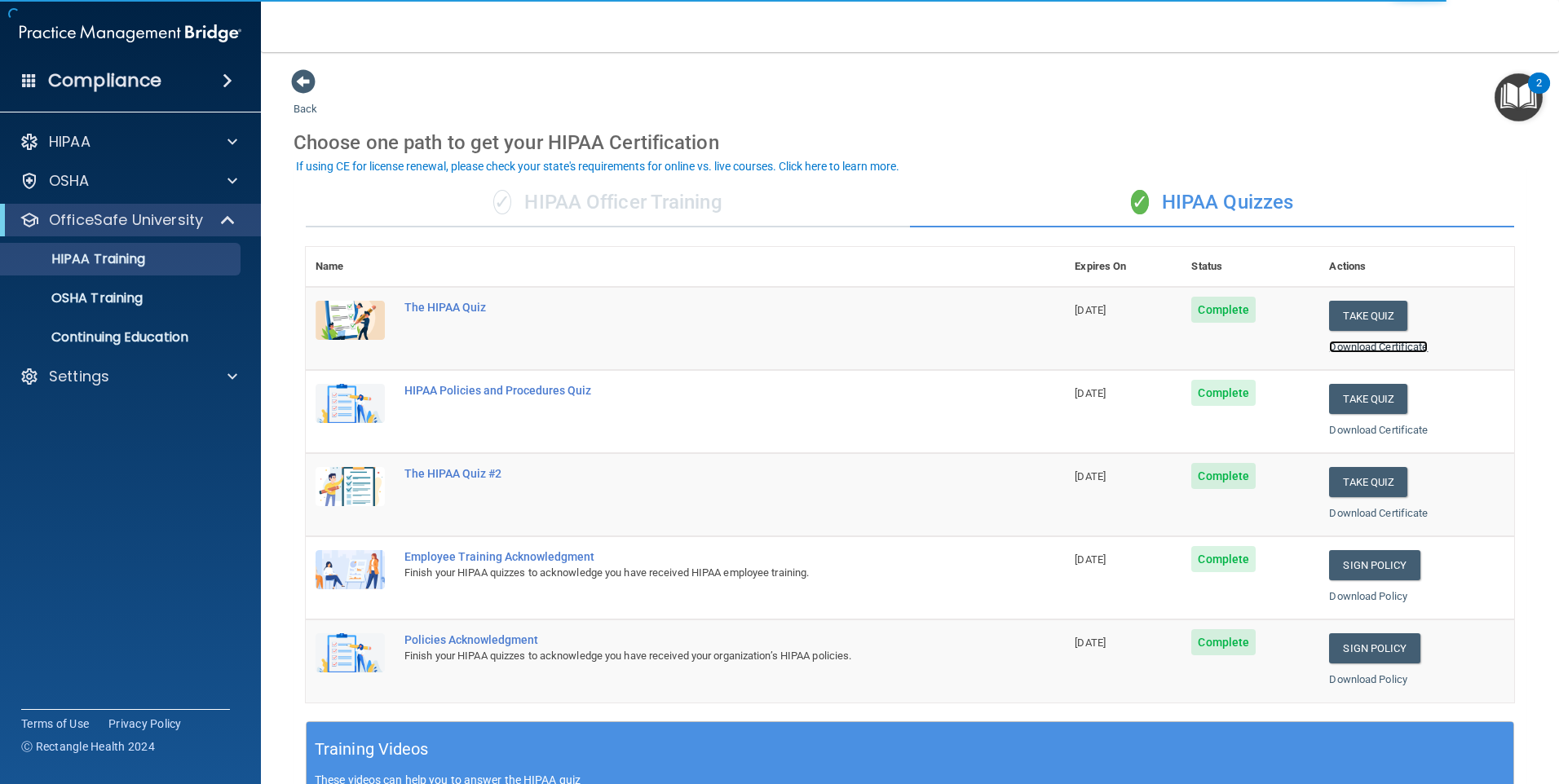
click at [1370, 349] on link "Download Certificate" at bounding box center [1378, 347] width 99 height 13
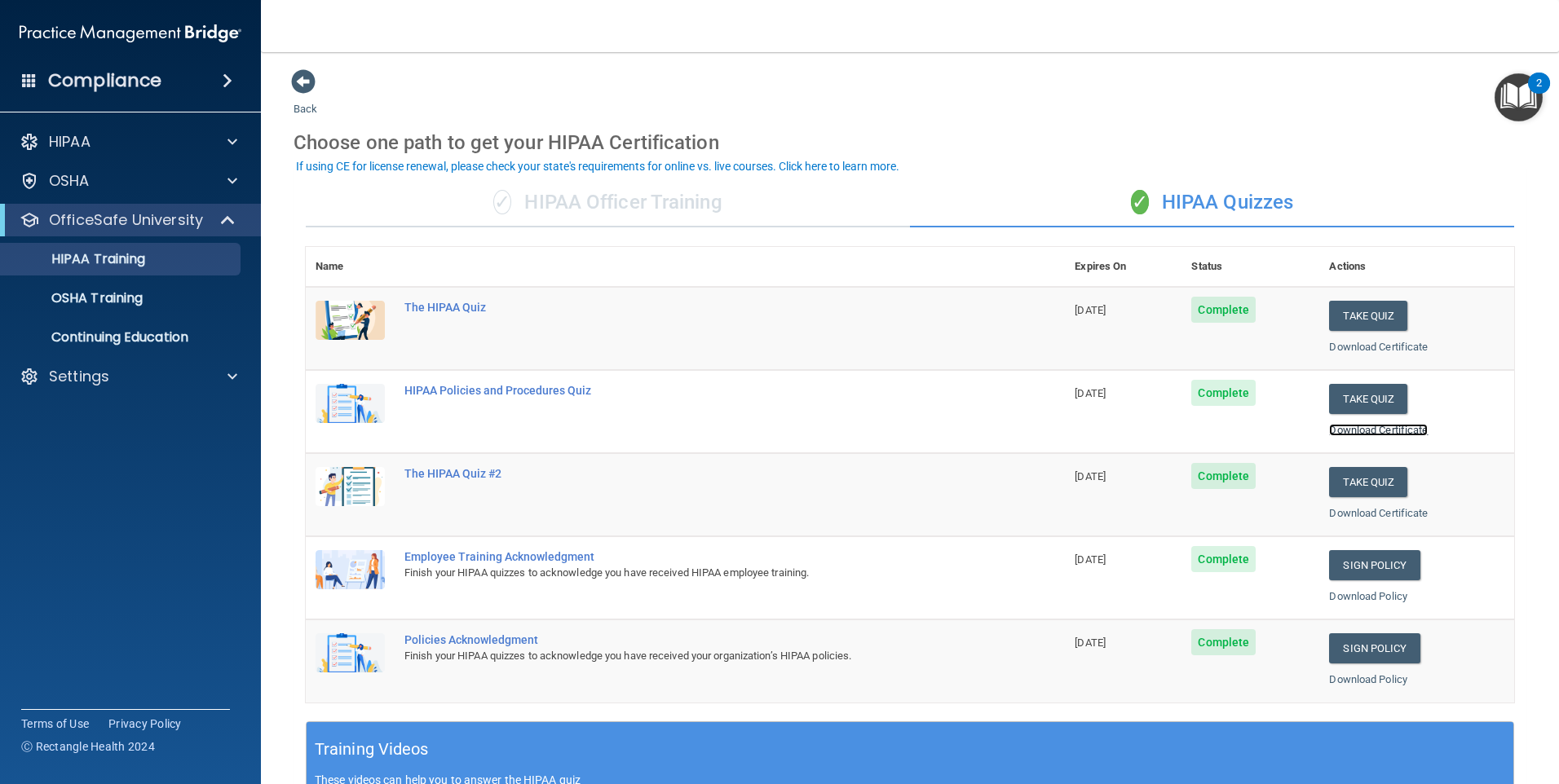
click at [1339, 428] on link "Download Certificate" at bounding box center [1378, 430] width 99 height 13
click at [1402, 508] on link "Download Certificate" at bounding box center [1378, 513] width 99 height 13
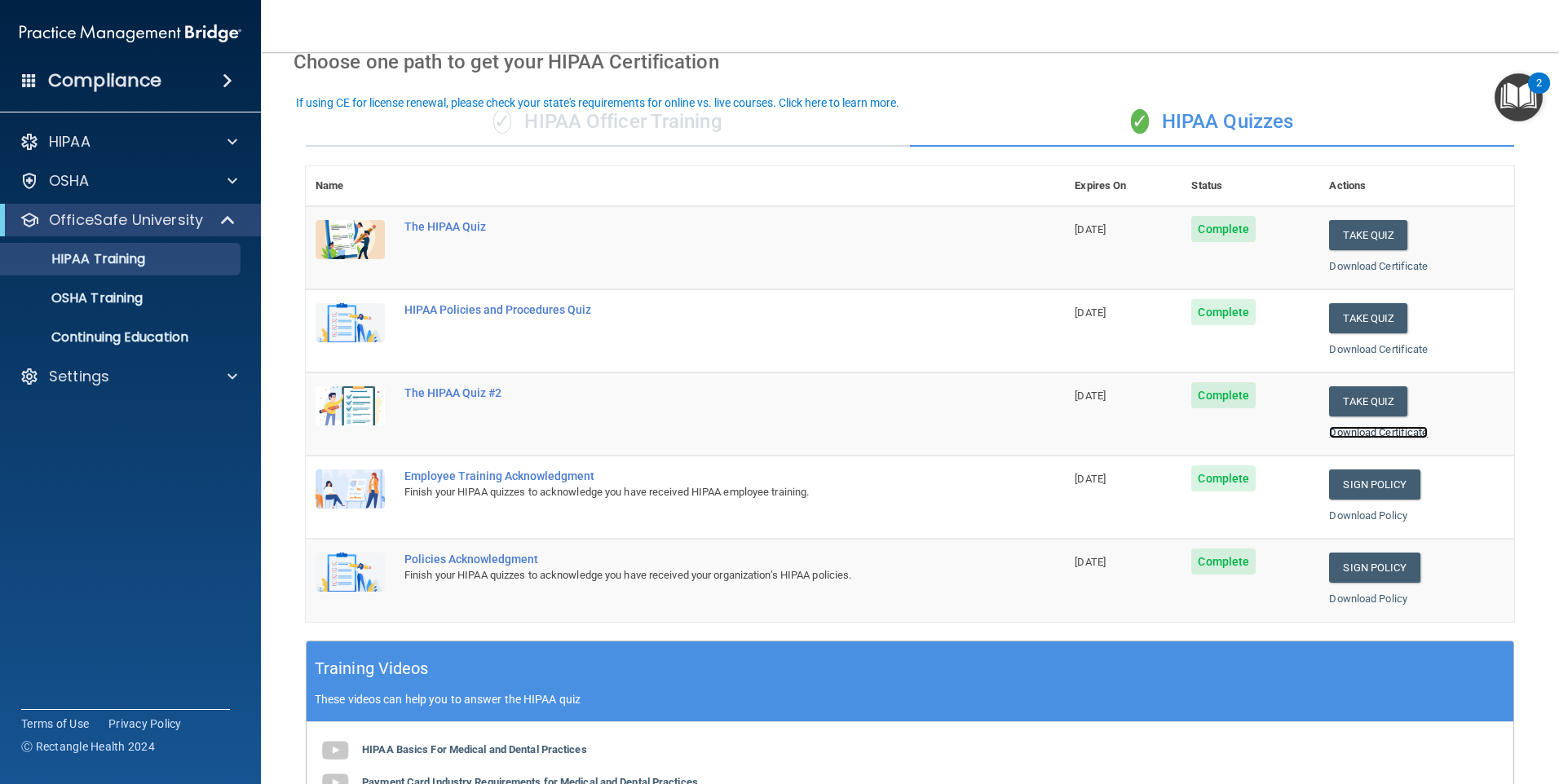
scroll to position [82, 0]
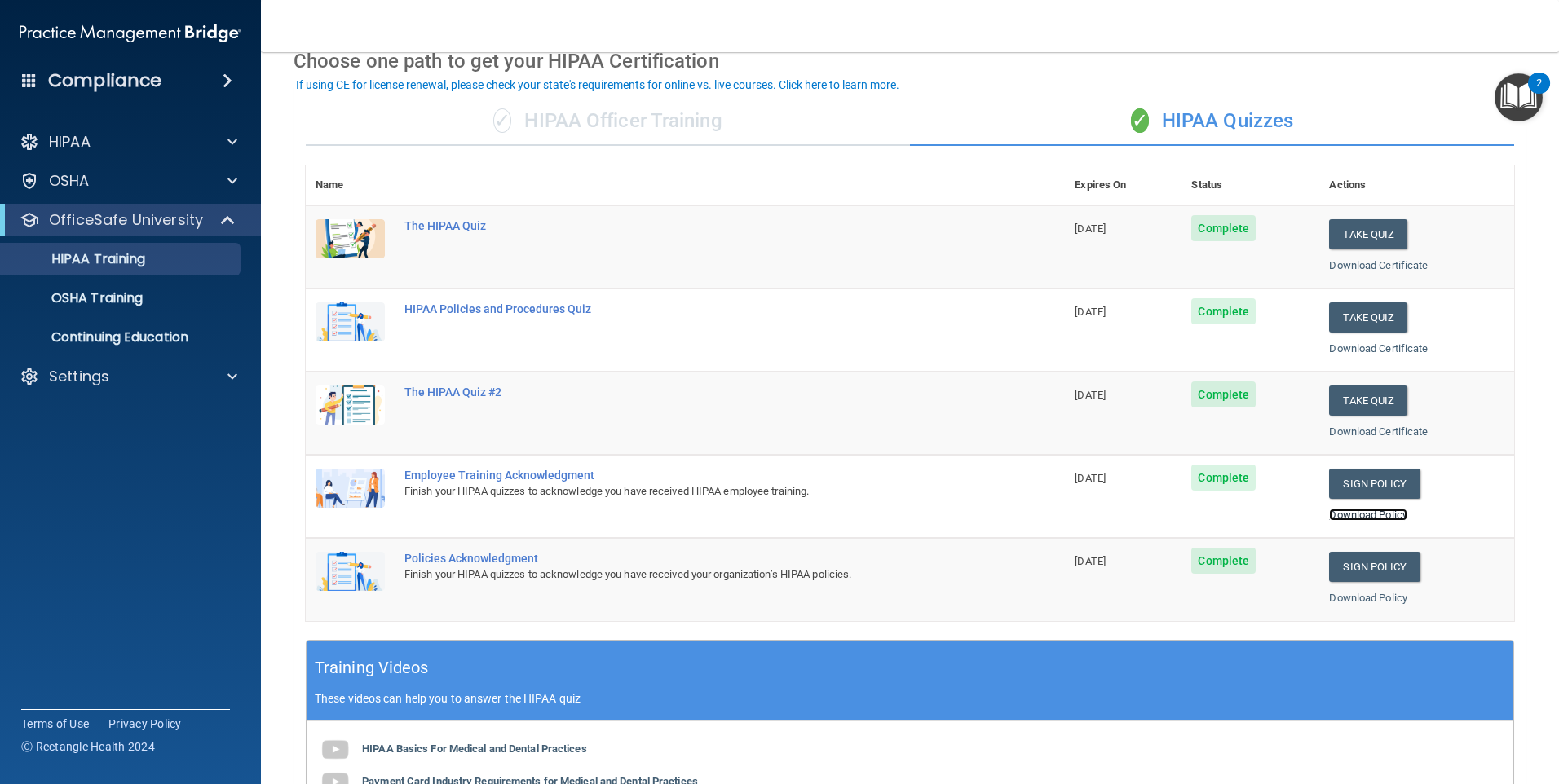
click at [1369, 514] on link "Download Policy" at bounding box center [1368, 515] width 78 height 13
click at [1385, 594] on link "Download Policy" at bounding box center [1368, 598] width 78 height 13
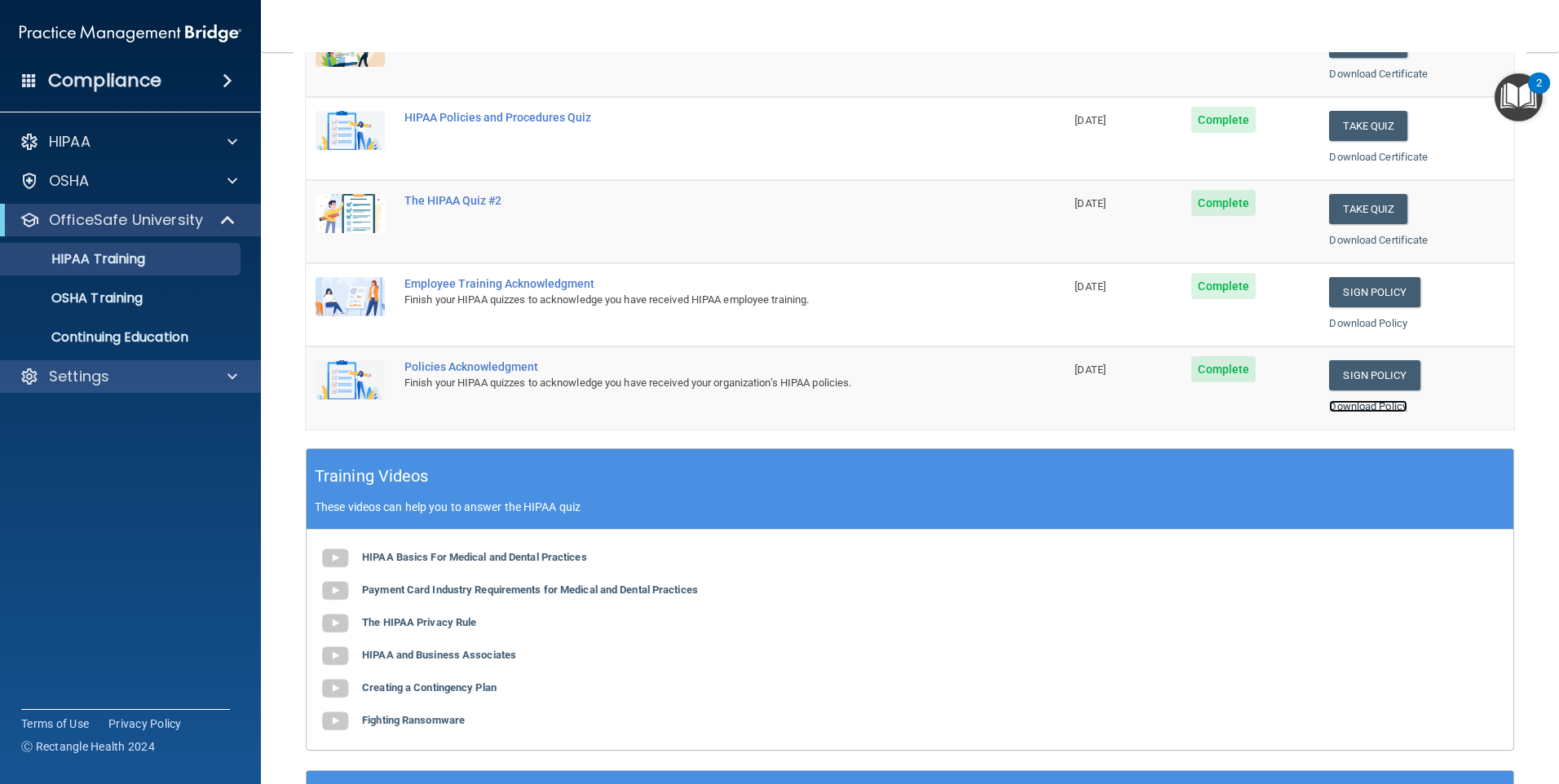
scroll to position [244, 0]
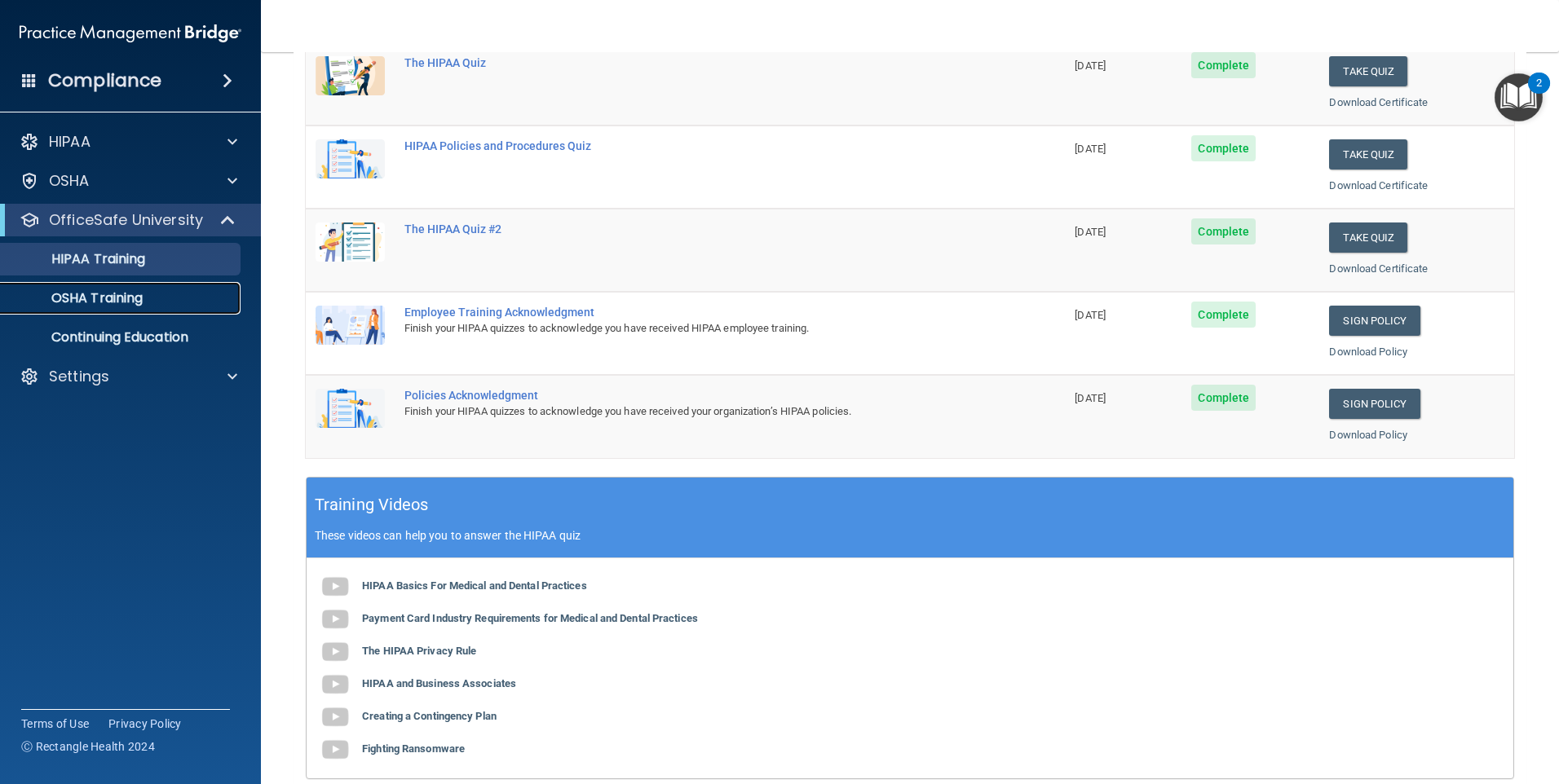
click at [145, 287] on link "OSHA Training" at bounding box center [112, 298] width 257 height 32
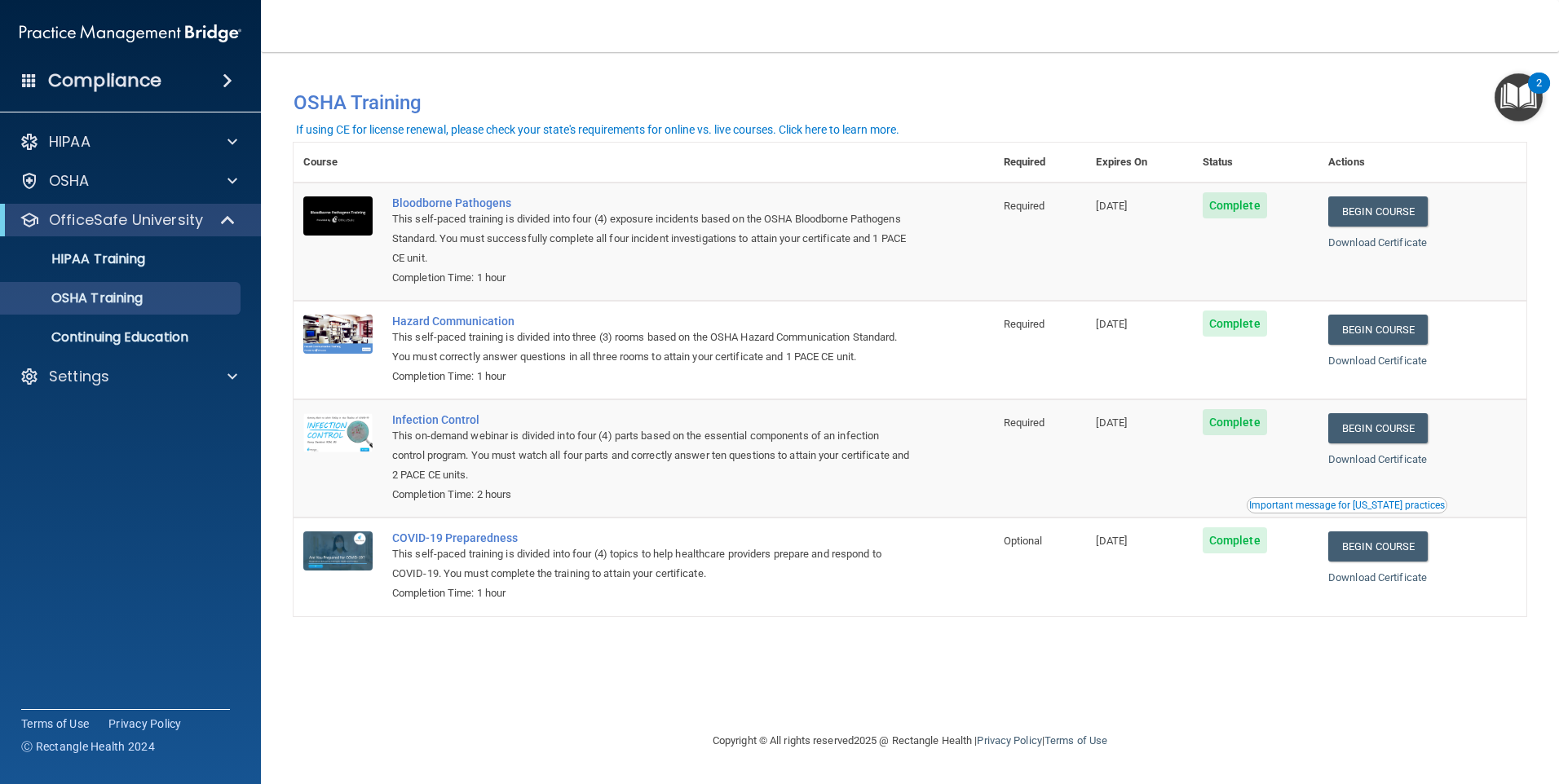
click at [306, 659] on div "You have a course that has expired or is incomplete. Please complete the course…" at bounding box center [910, 391] width 1233 height 646
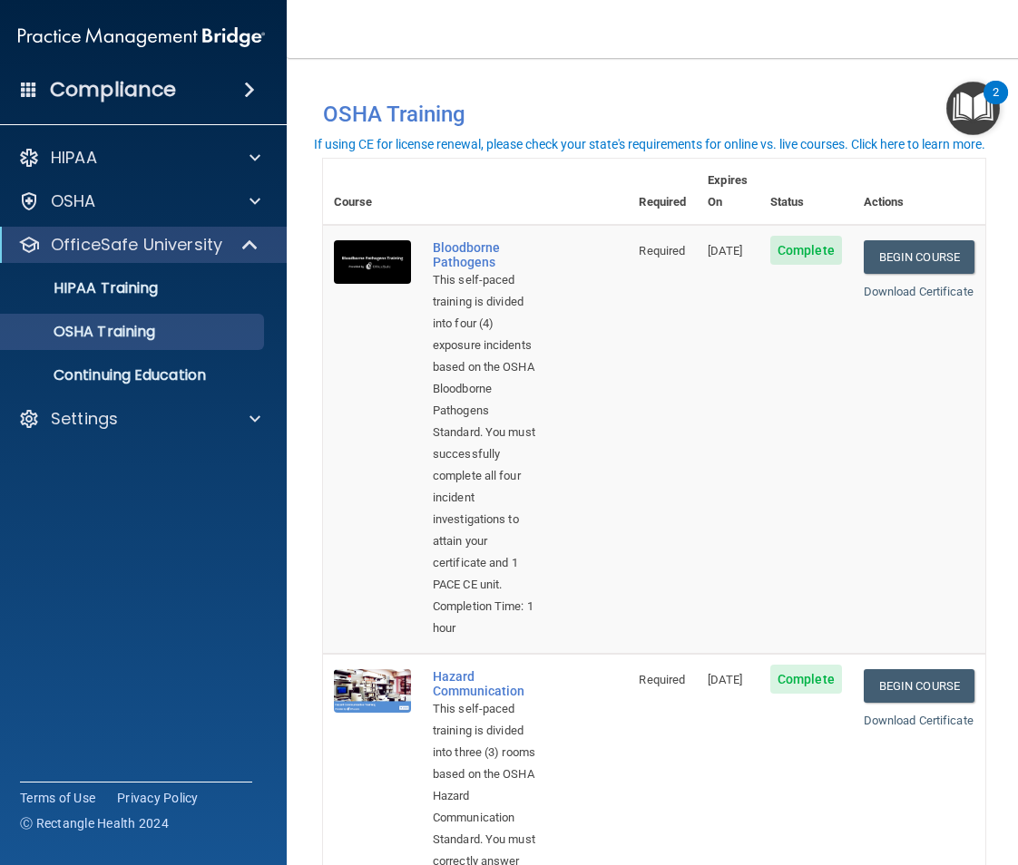
click at [926, 281] on div "Download Certificate" at bounding box center [919, 292] width 111 height 22
click at [929, 285] on link "Download Certificate" at bounding box center [919, 292] width 110 height 14
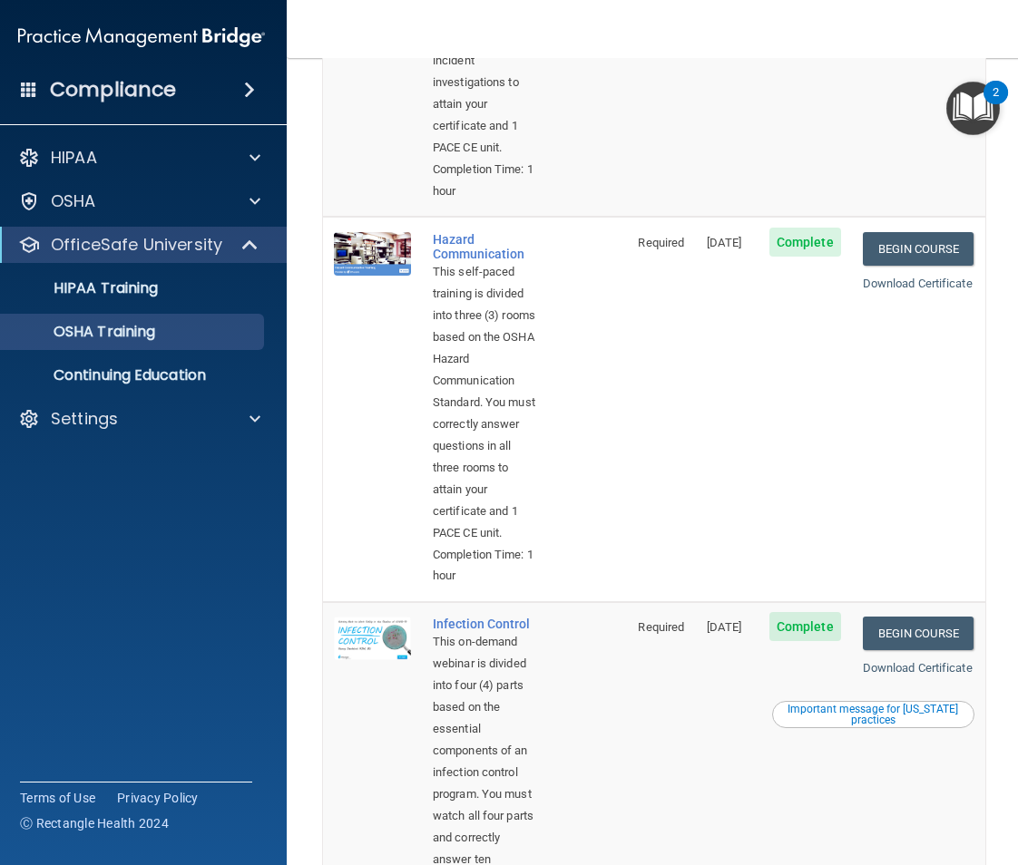
scroll to position [454, 0]
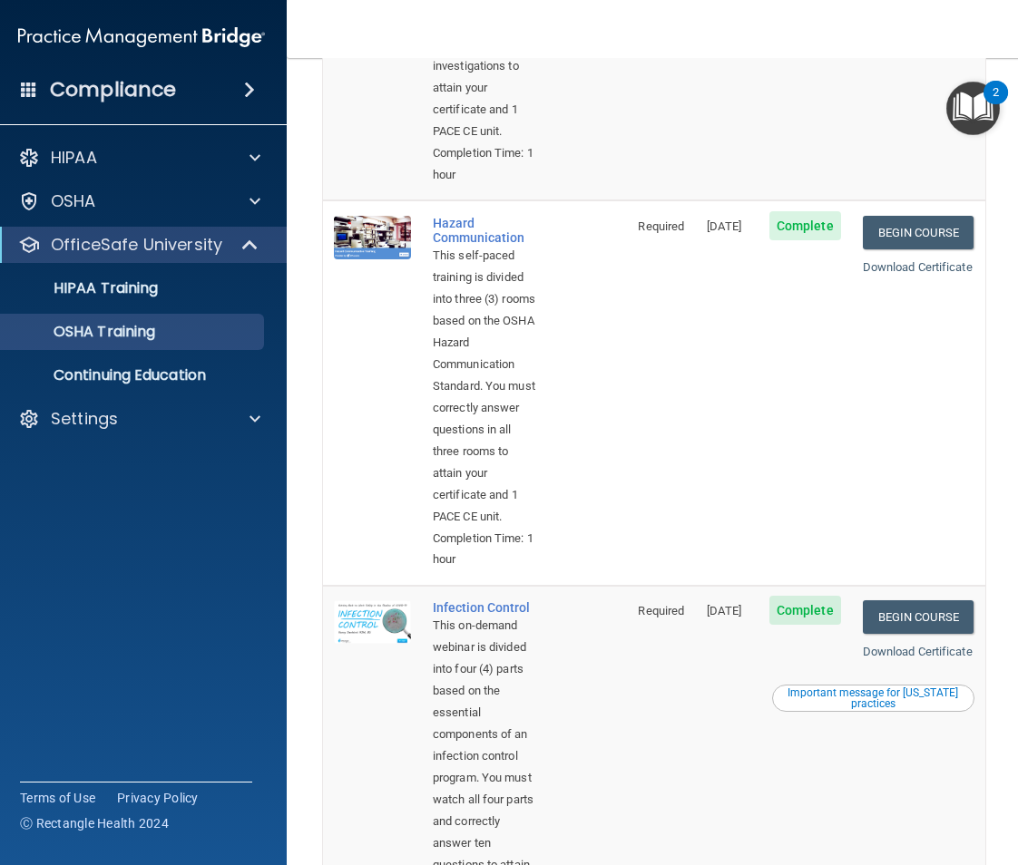
click at [943, 279] on div "Download Certificate" at bounding box center [919, 268] width 112 height 22
click at [926, 274] on link "Download Certificate" at bounding box center [918, 267] width 110 height 14
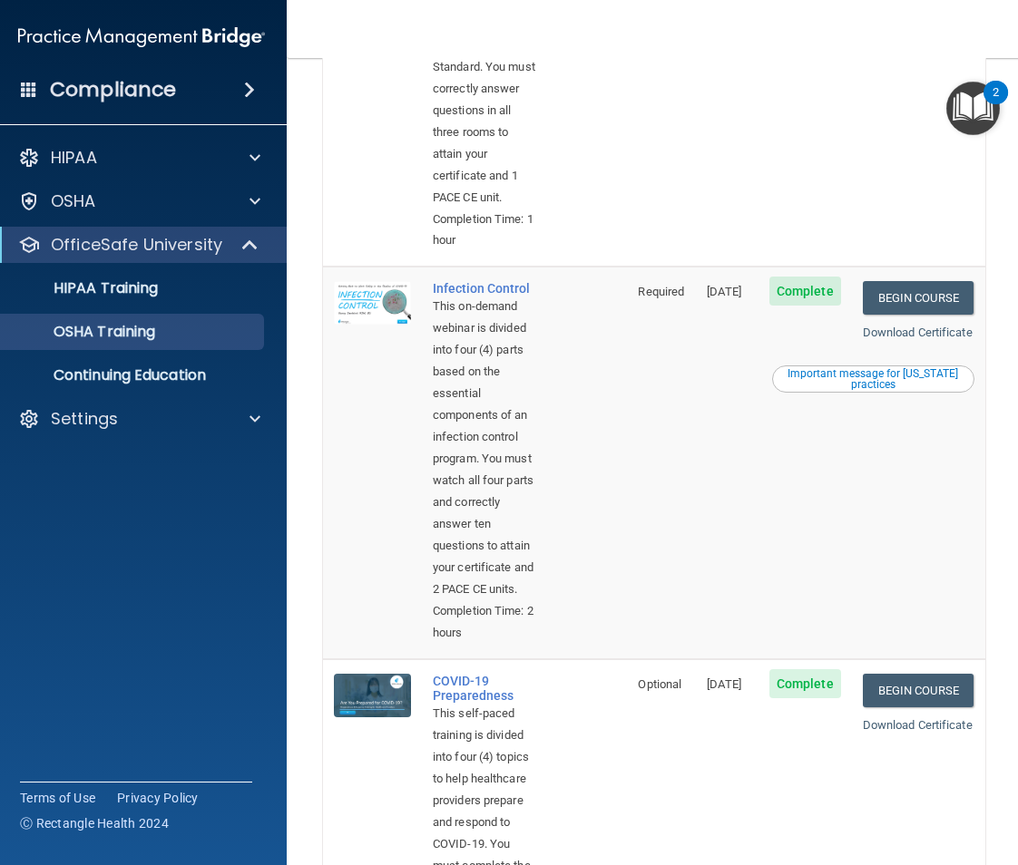
scroll to position [816, 0]
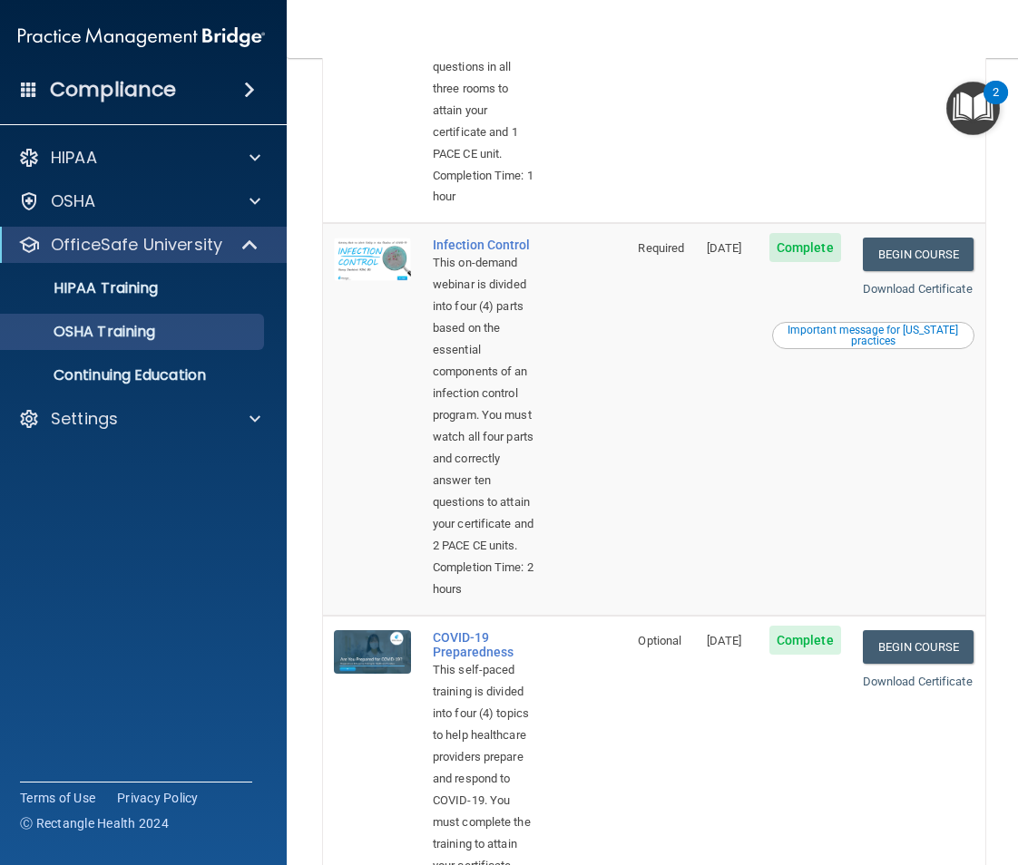
click at [947, 300] on div "Download Certificate" at bounding box center [919, 290] width 112 height 22
click at [947, 296] on link "Download Certificate" at bounding box center [918, 289] width 110 height 14
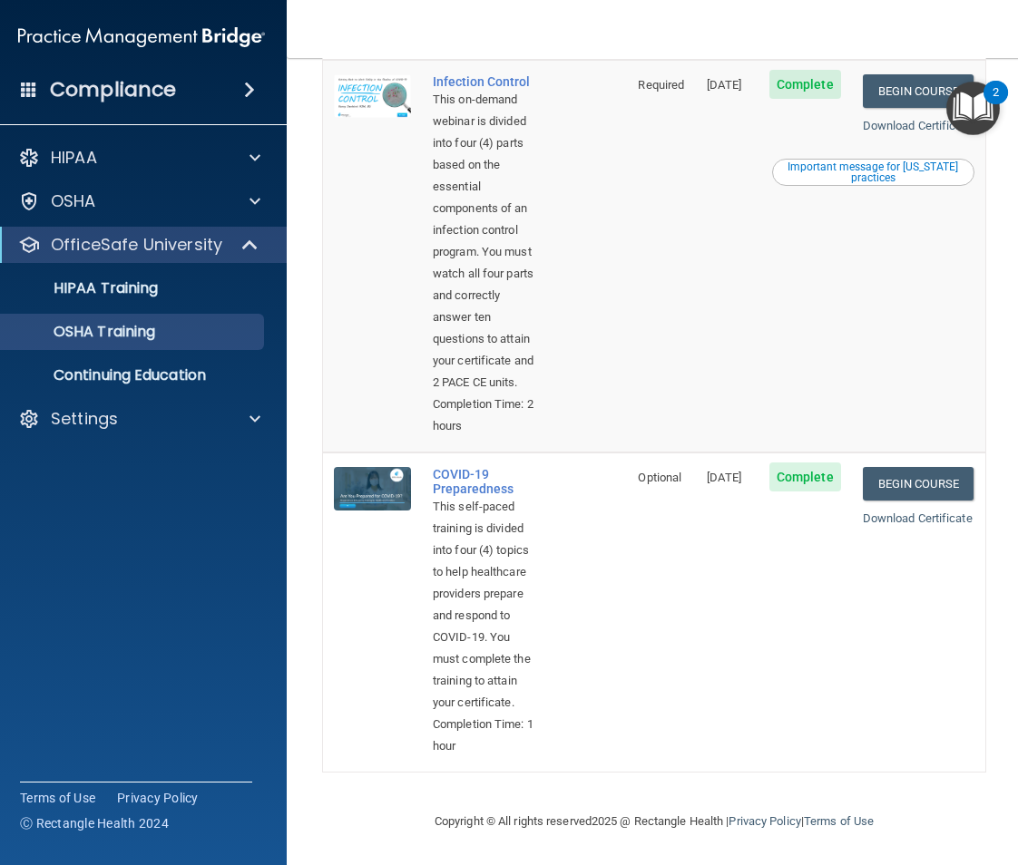
click at [908, 508] on div "Download Certificate" at bounding box center [919, 519] width 112 height 22
click at [904, 512] on link "Download Certificate" at bounding box center [918, 519] width 110 height 14
